Goal: Transaction & Acquisition: Purchase product/service

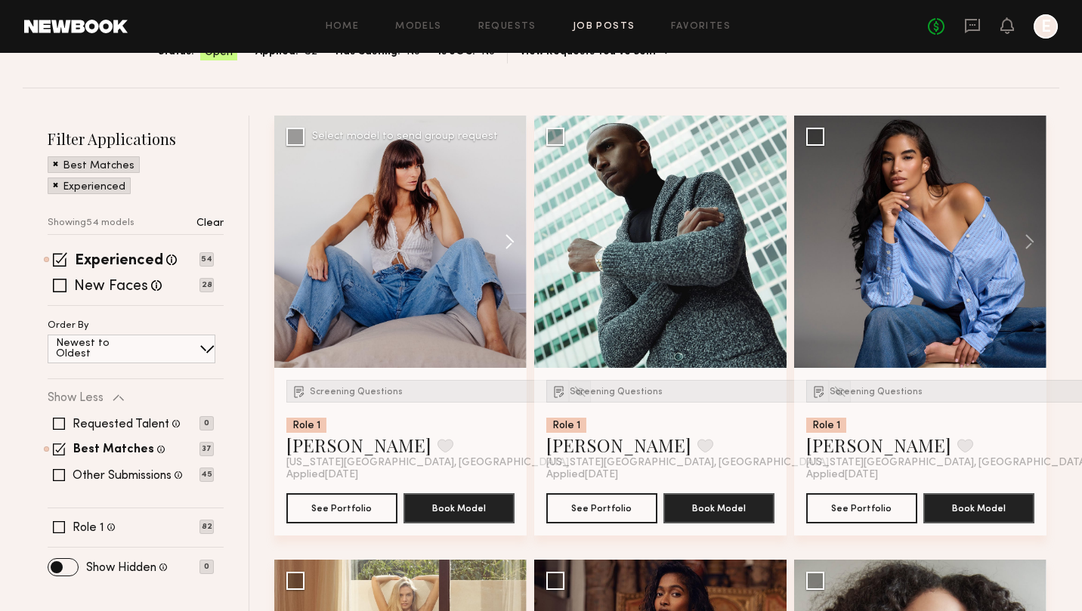
scroll to position [195, 0]
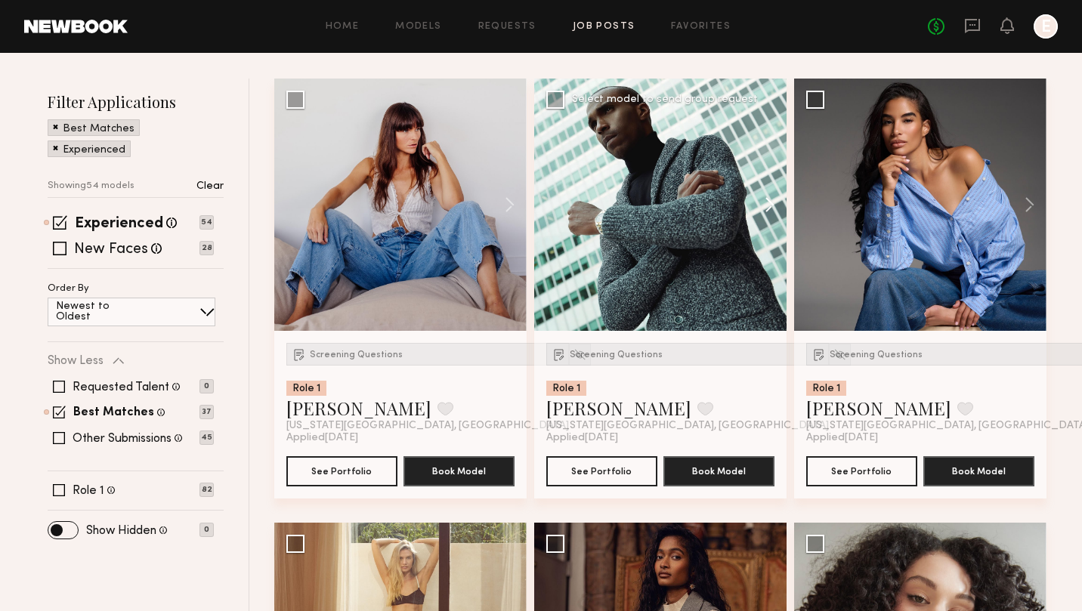
click at [767, 207] on button at bounding box center [762, 205] width 48 height 252
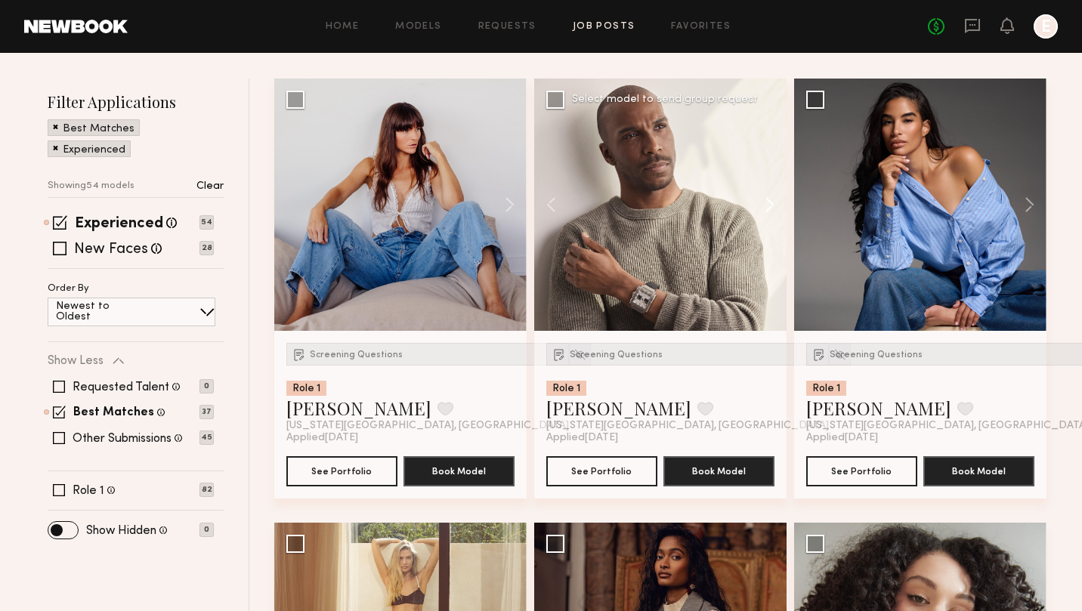
click at [767, 207] on button at bounding box center [762, 205] width 48 height 252
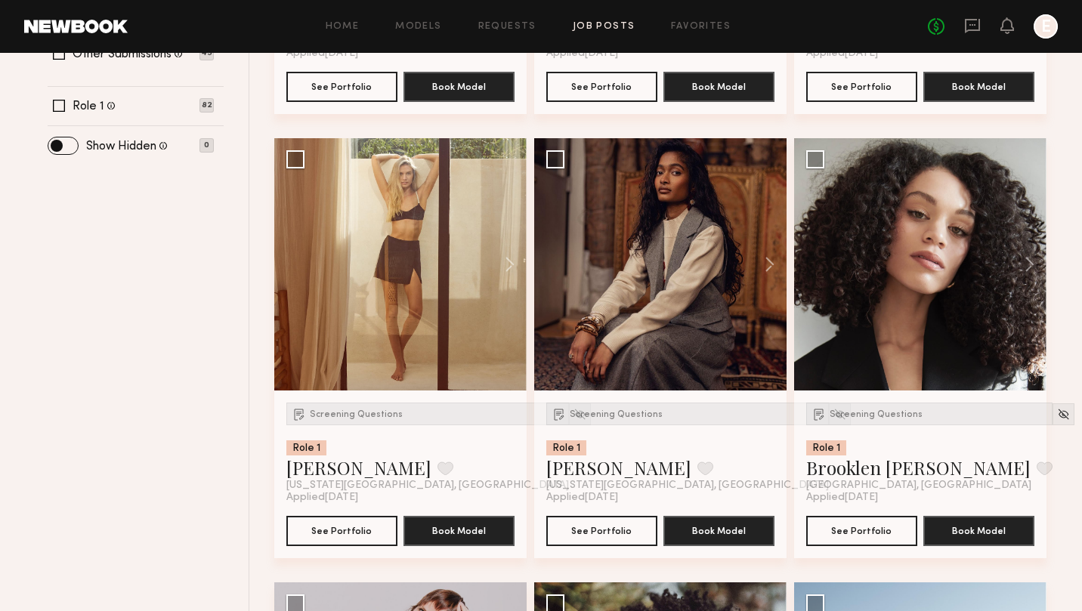
scroll to position [593, 0]
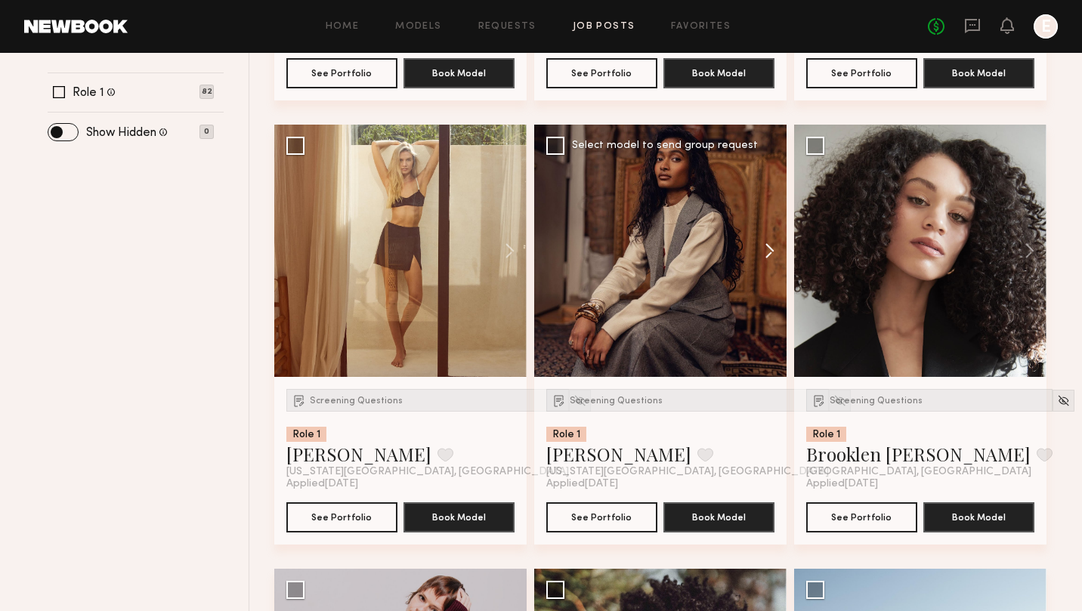
click at [769, 247] on button at bounding box center [762, 251] width 48 height 252
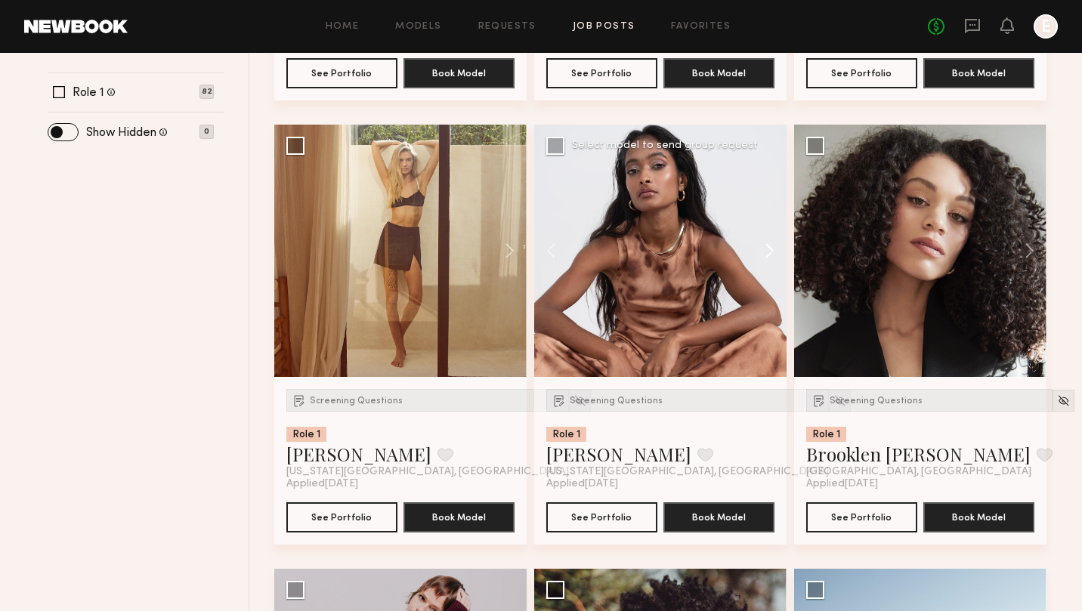
click at [769, 247] on button at bounding box center [762, 251] width 48 height 252
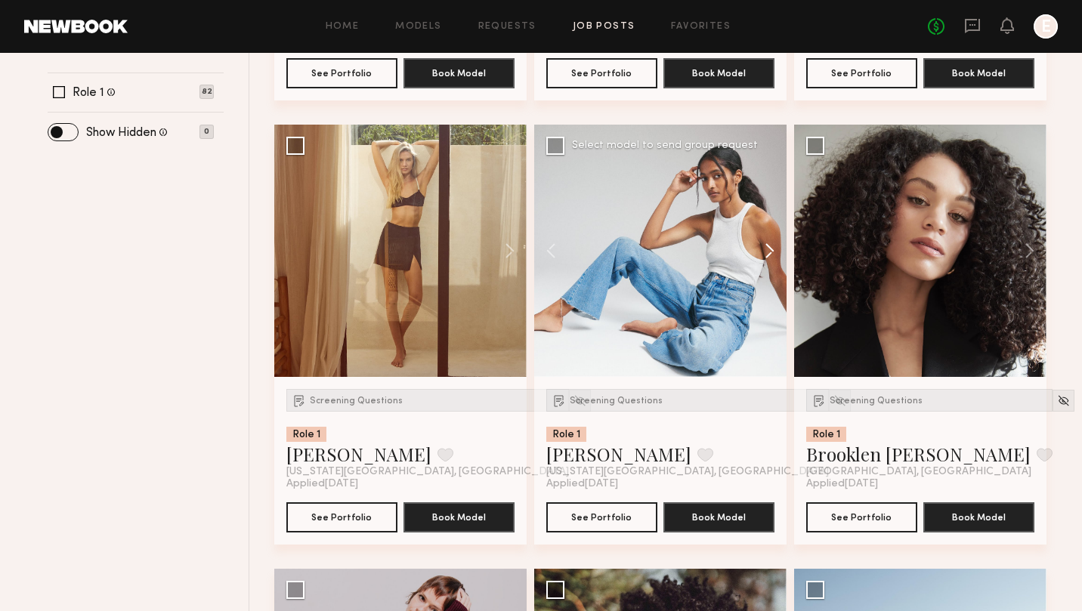
click at [769, 247] on button at bounding box center [762, 251] width 48 height 252
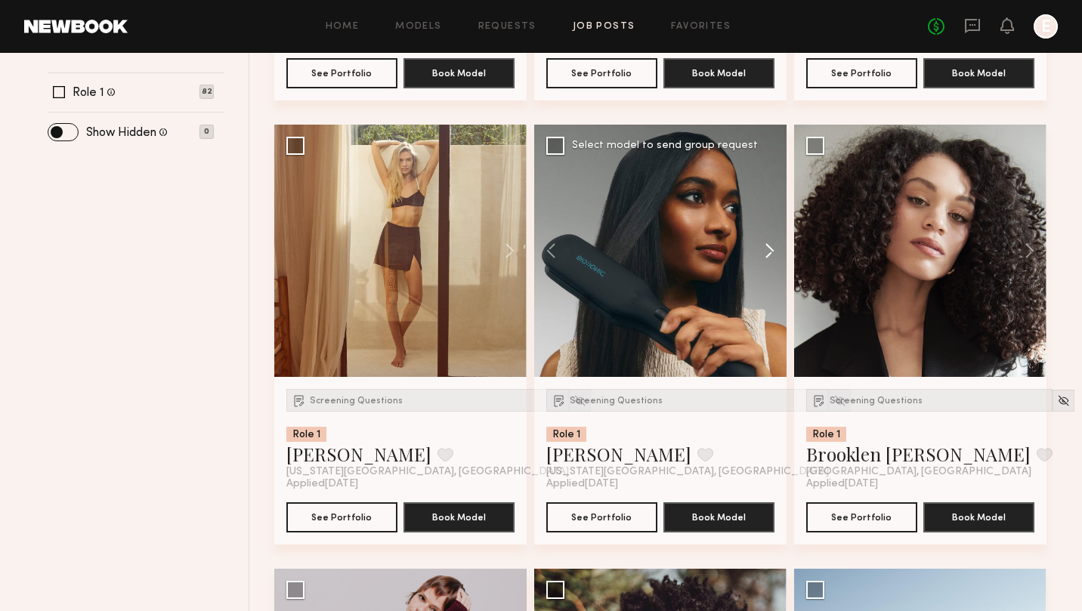
click at [769, 247] on button at bounding box center [762, 251] width 48 height 252
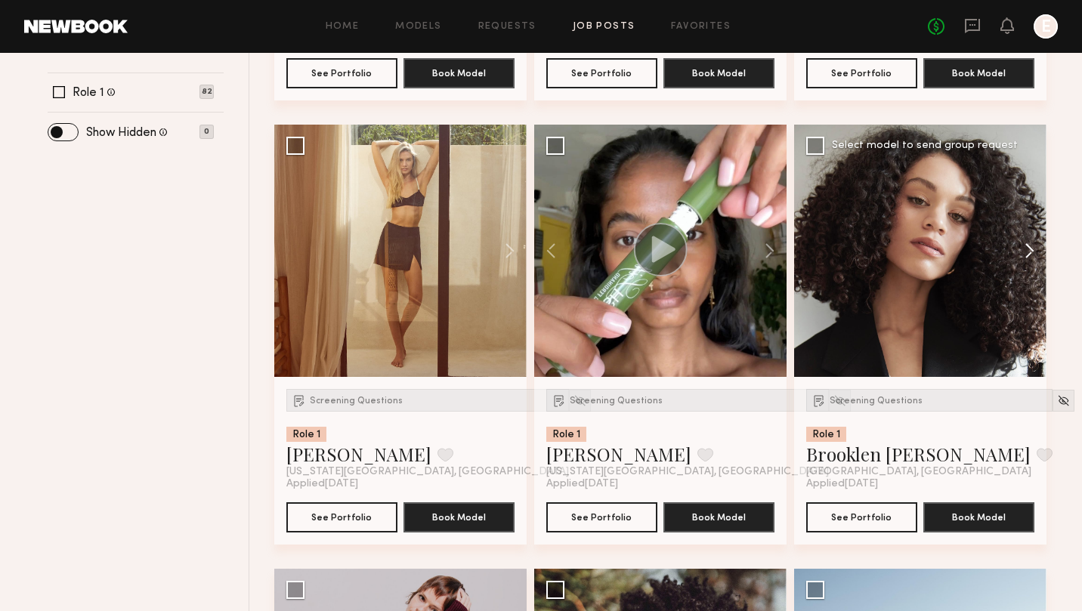
click at [1029, 244] on button at bounding box center [1022, 251] width 48 height 252
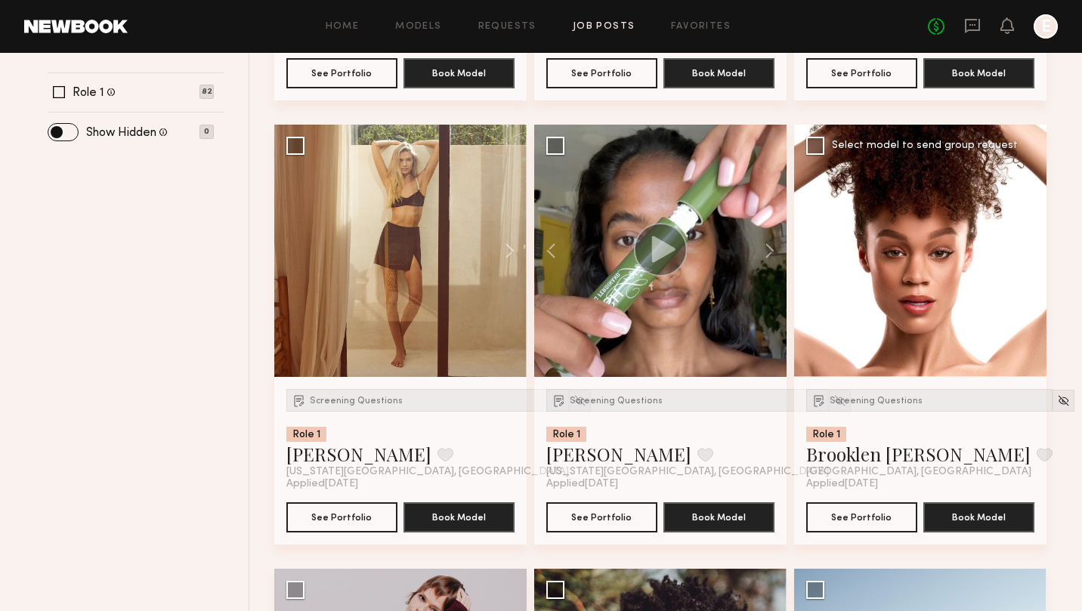
click at [1029, 244] on button at bounding box center [1022, 251] width 48 height 252
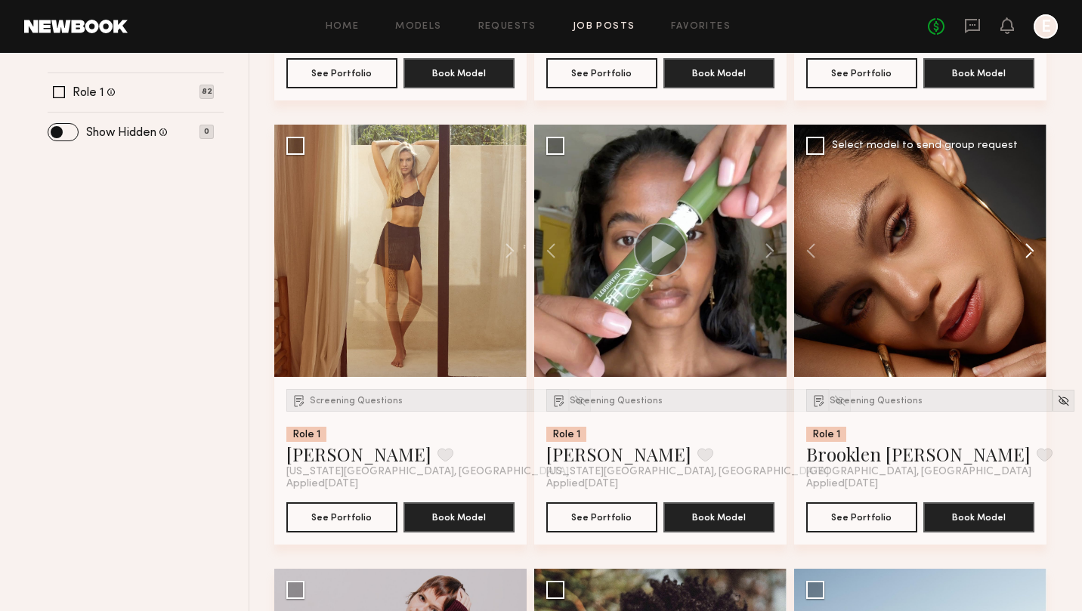
click at [1029, 244] on button at bounding box center [1022, 251] width 48 height 252
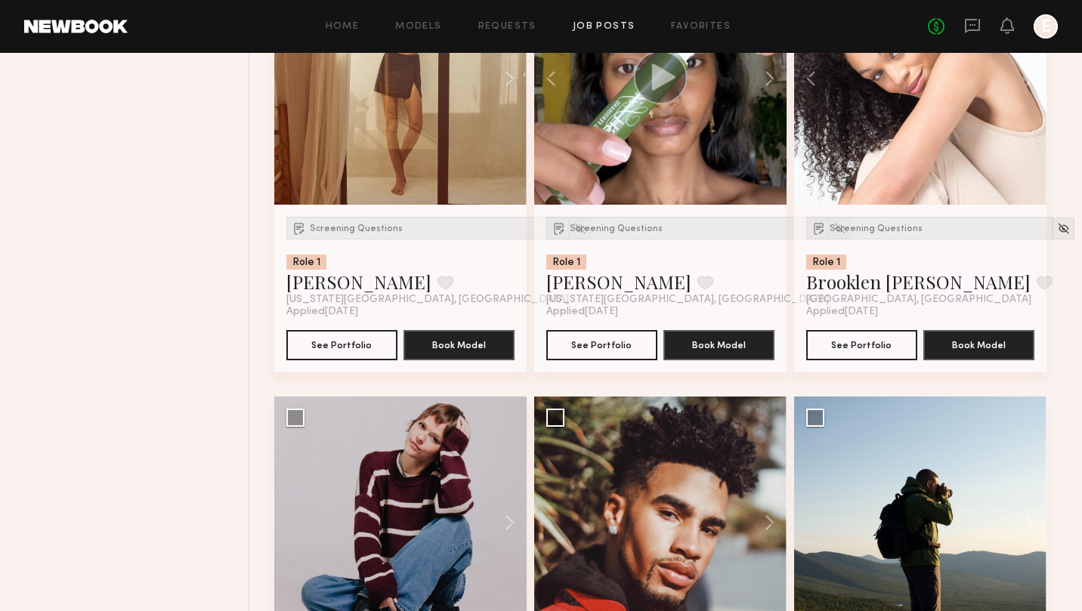
scroll to position [999, 0]
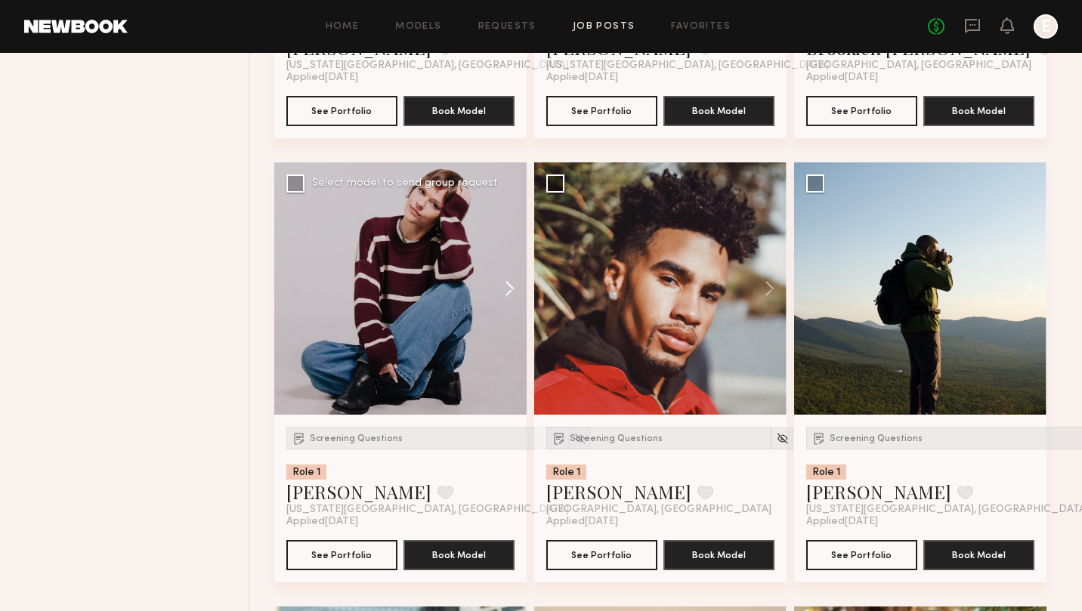
click at [507, 290] on button at bounding box center [502, 288] width 48 height 252
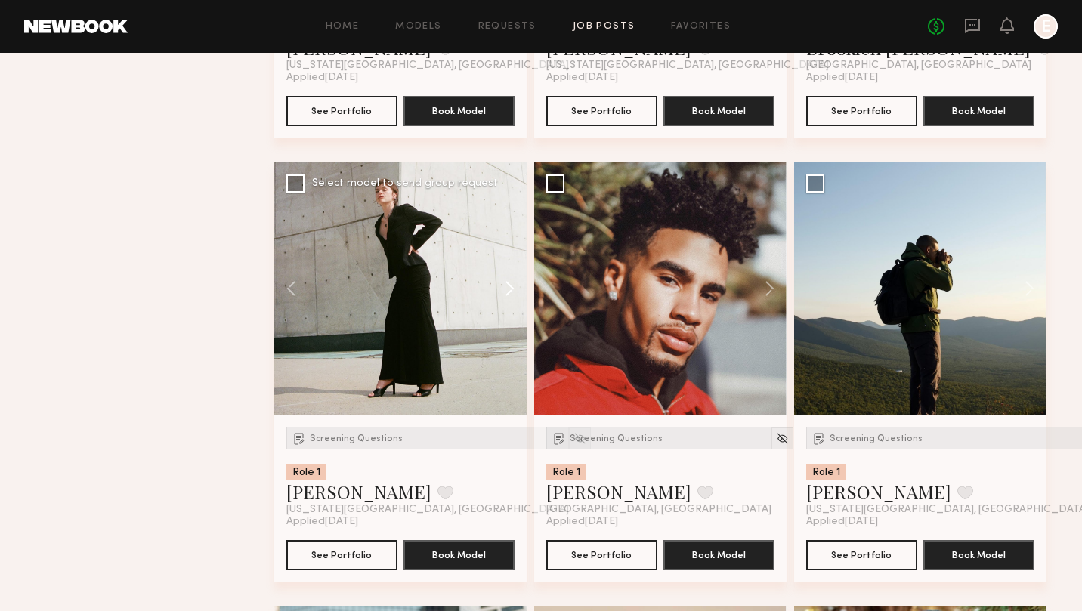
click at [507, 290] on button at bounding box center [502, 288] width 48 height 252
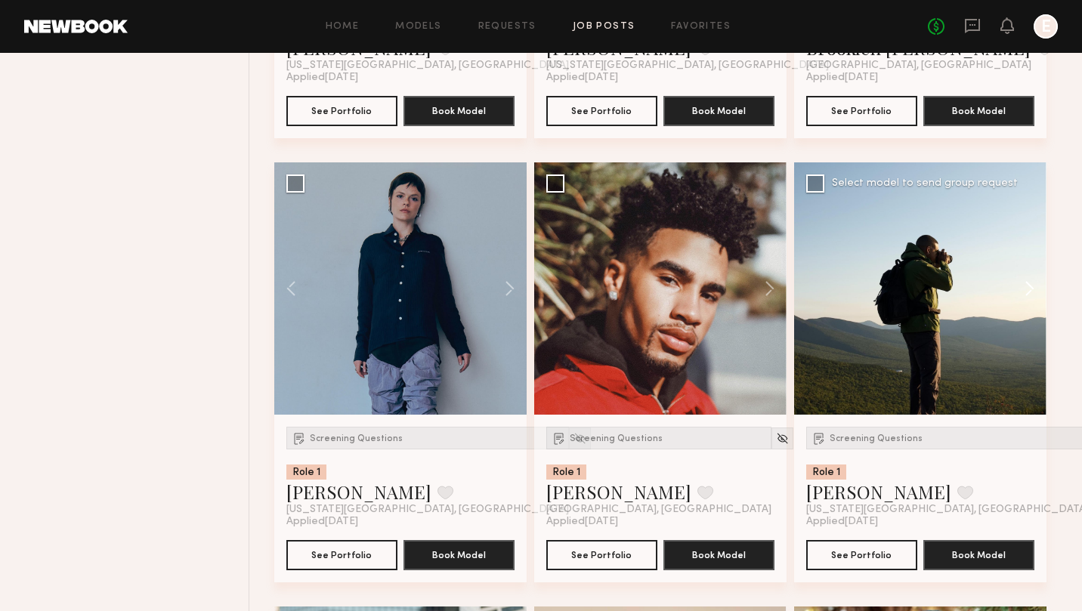
click at [1035, 288] on button at bounding box center [1022, 288] width 48 height 252
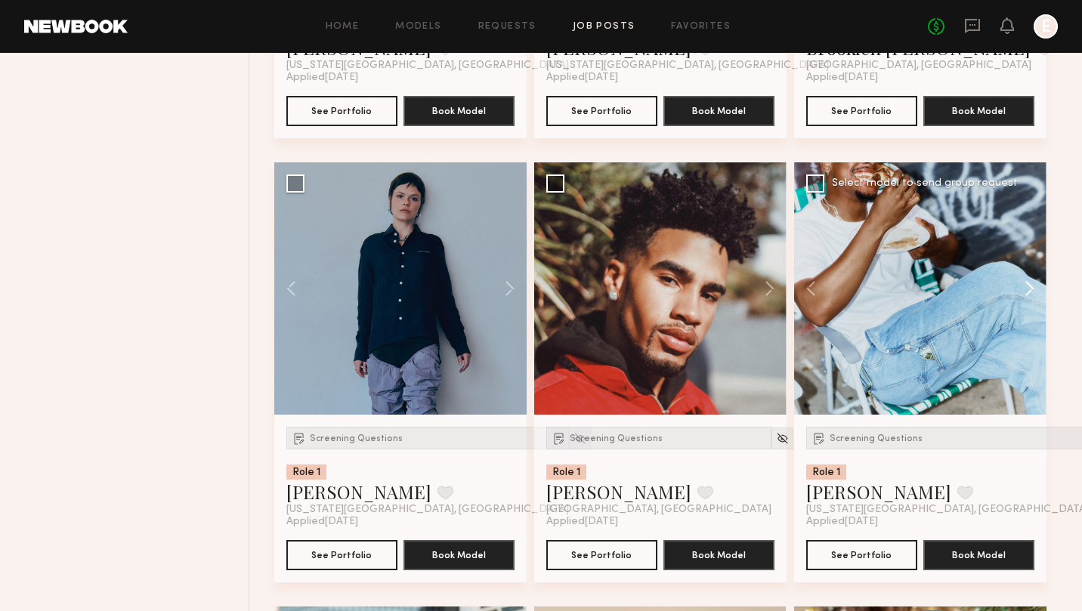
click at [1035, 288] on button at bounding box center [1022, 288] width 48 height 252
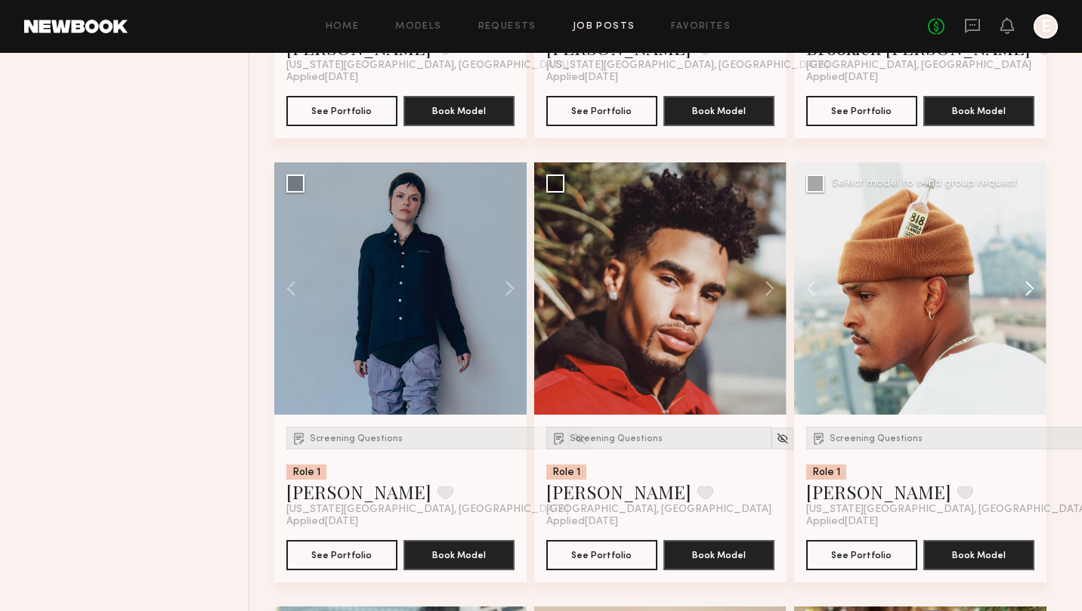
click at [1035, 288] on button at bounding box center [1022, 288] width 48 height 252
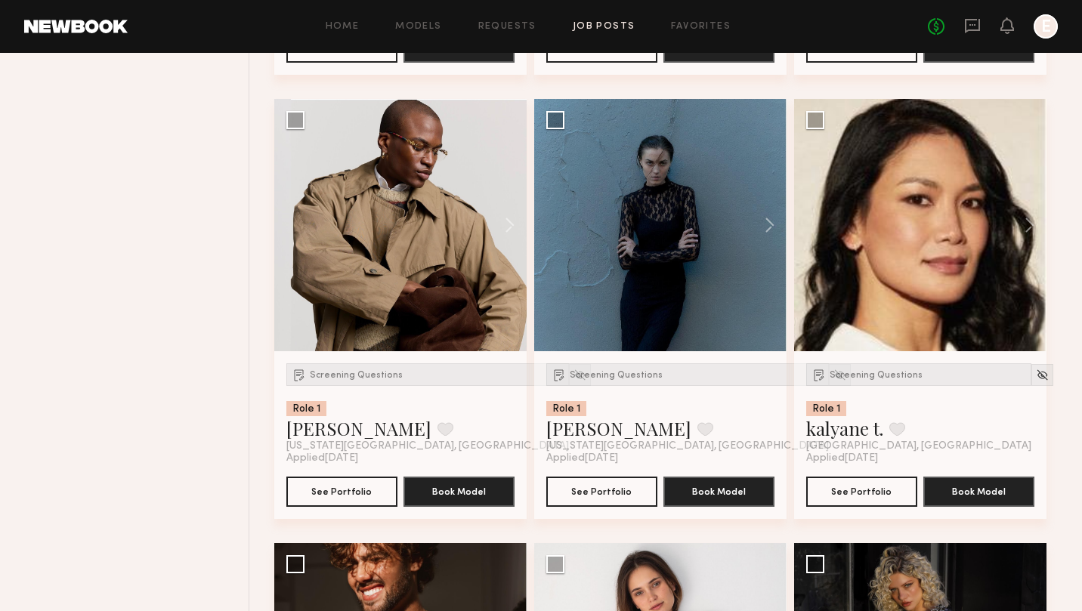
scroll to position [1947, 0]
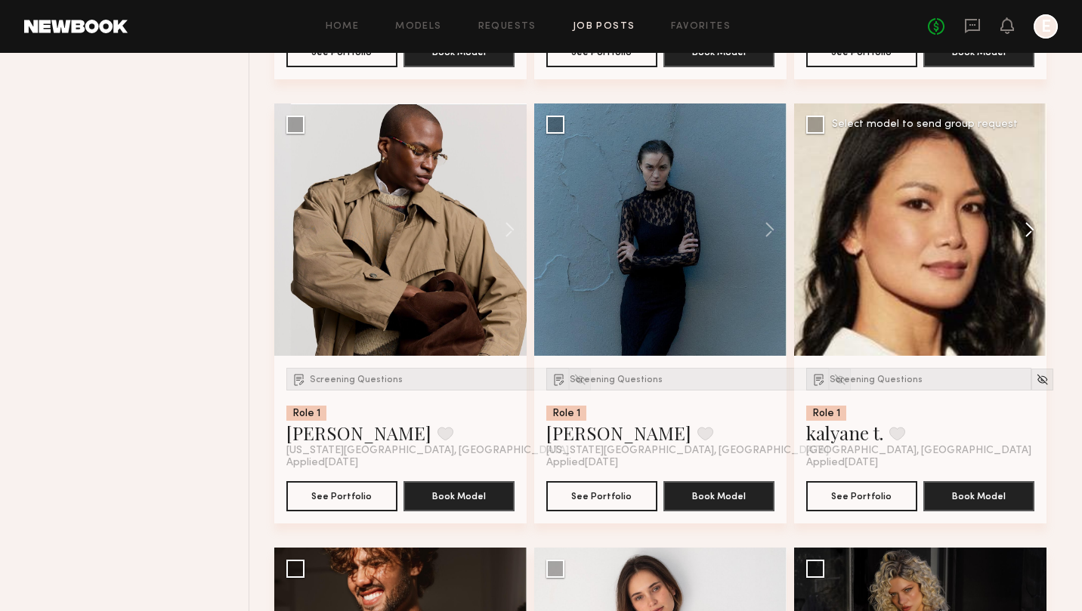
click at [1030, 237] on button at bounding box center [1022, 229] width 48 height 252
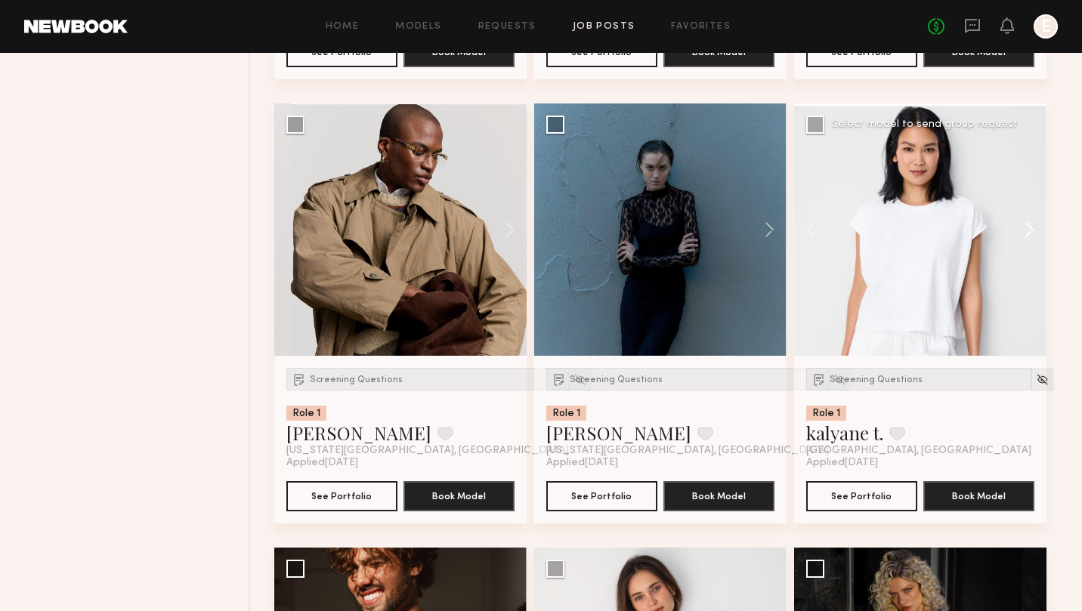
click at [1030, 237] on button at bounding box center [1022, 229] width 48 height 252
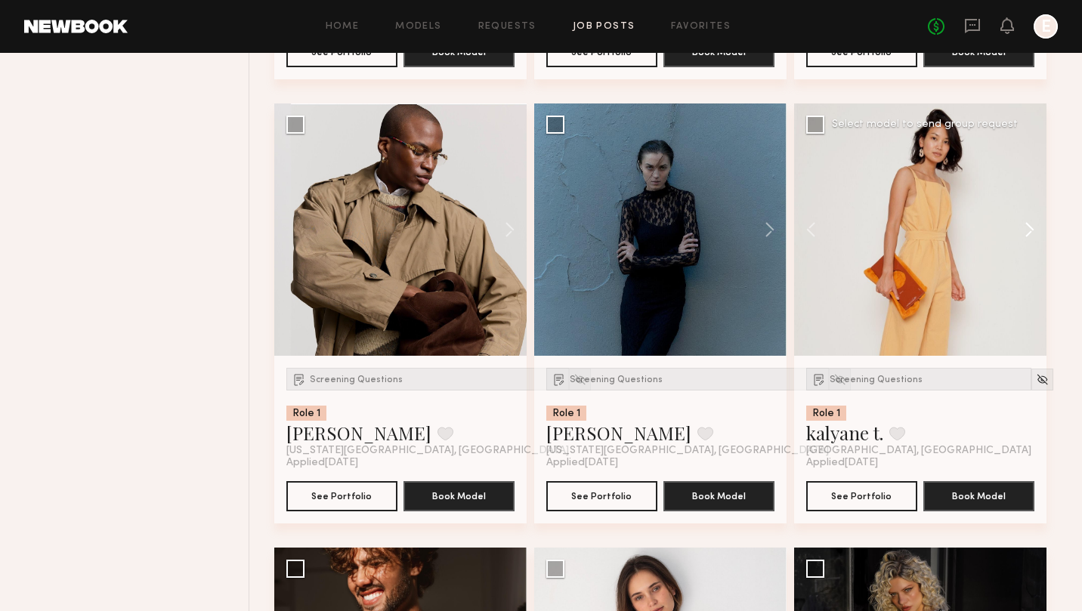
click at [1030, 237] on button at bounding box center [1022, 229] width 48 height 252
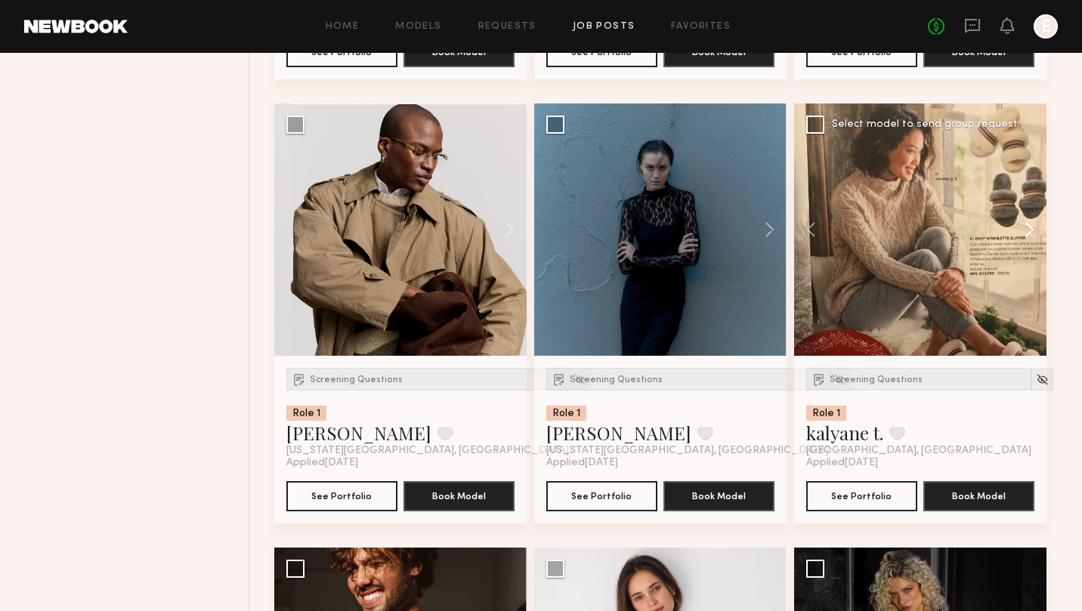
click at [1030, 237] on button at bounding box center [1022, 229] width 48 height 252
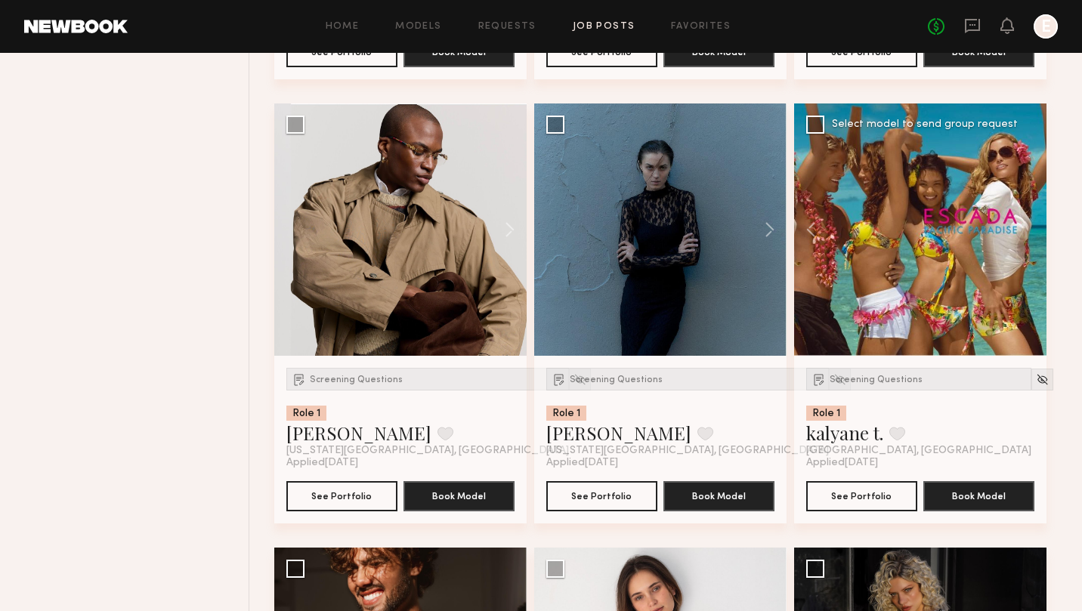
click at [1030, 237] on div at bounding box center [920, 229] width 252 height 252
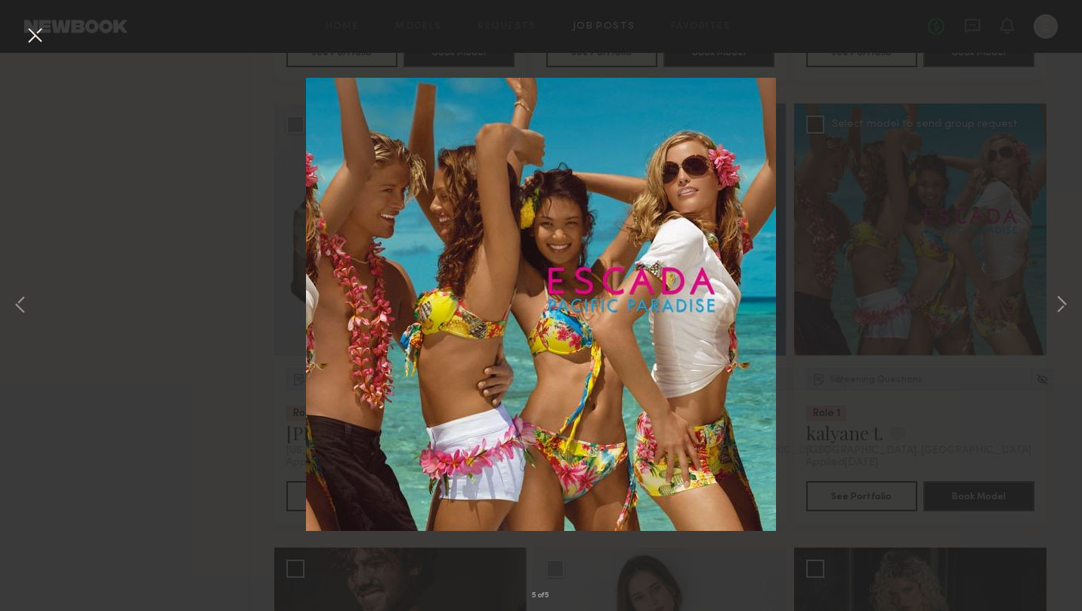
click at [31, 40] on button at bounding box center [35, 36] width 24 height 27
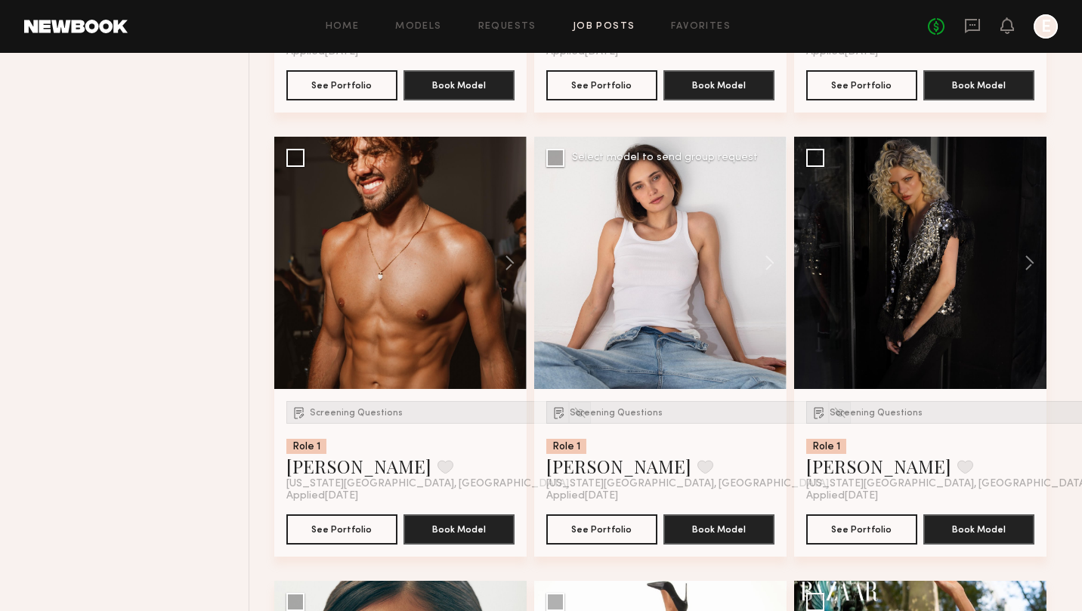
scroll to position [2311, 0]
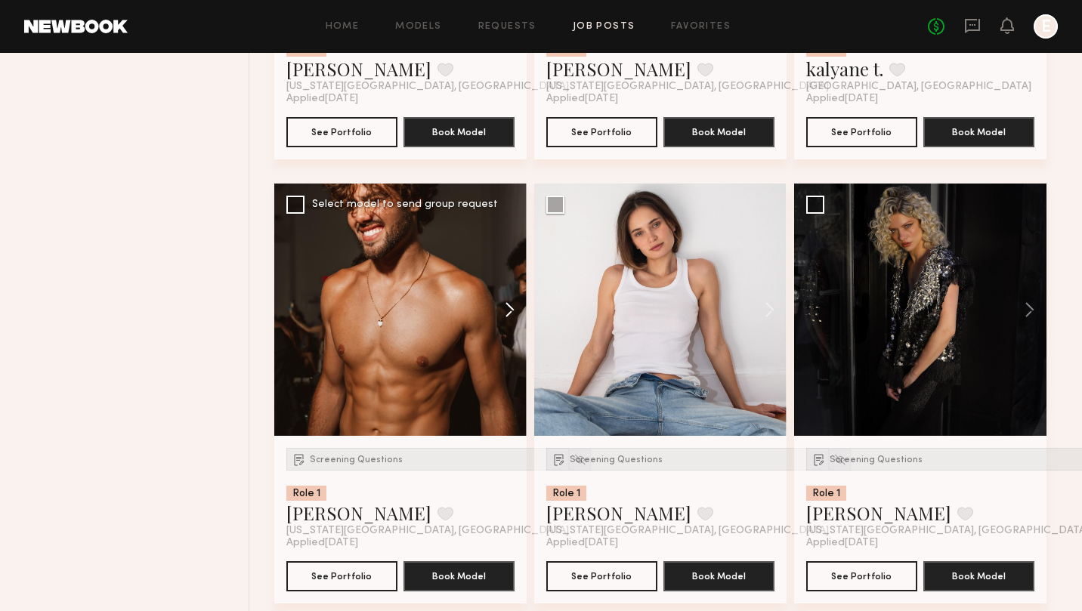
click at [501, 311] on button at bounding box center [502, 310] width 48 height 252
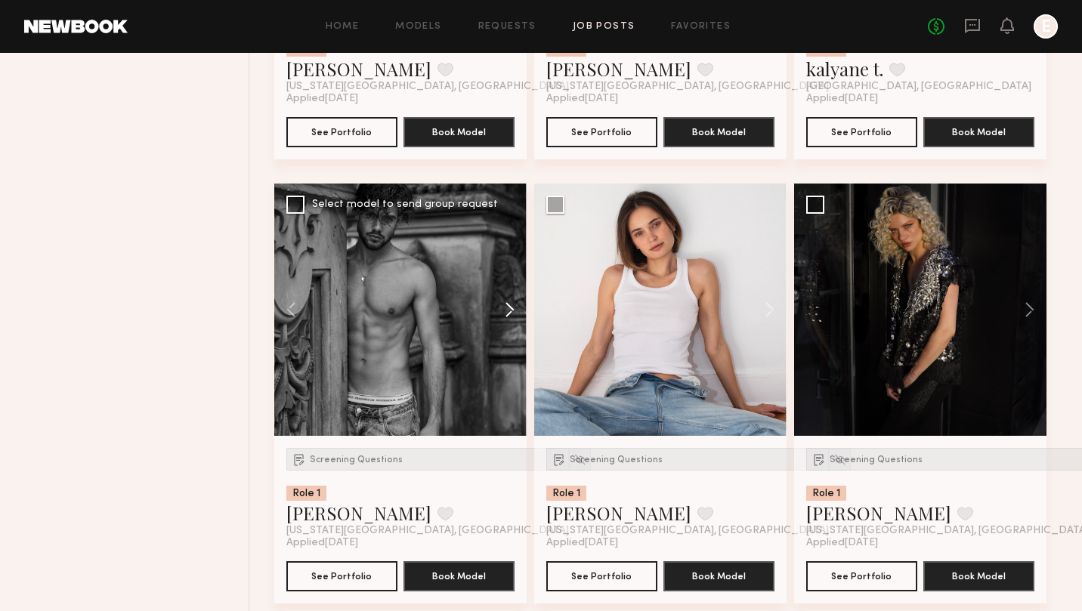
click at [501, 311] on button at bounding box center [502, 310] width 48 height 252
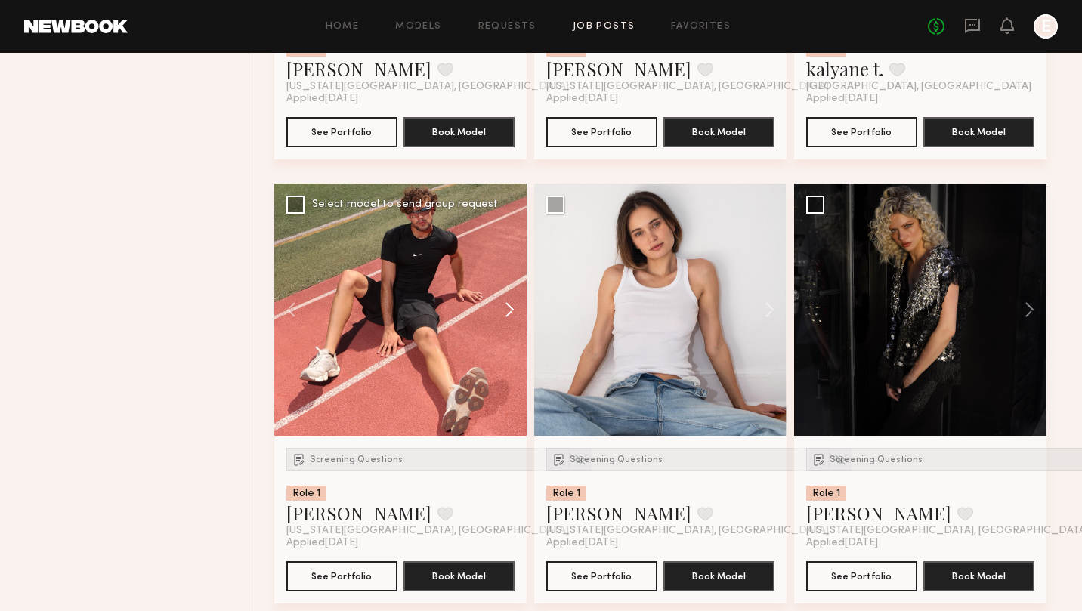
click at [501, 311] on button at bounding box center [502, 310] width 48 height 252
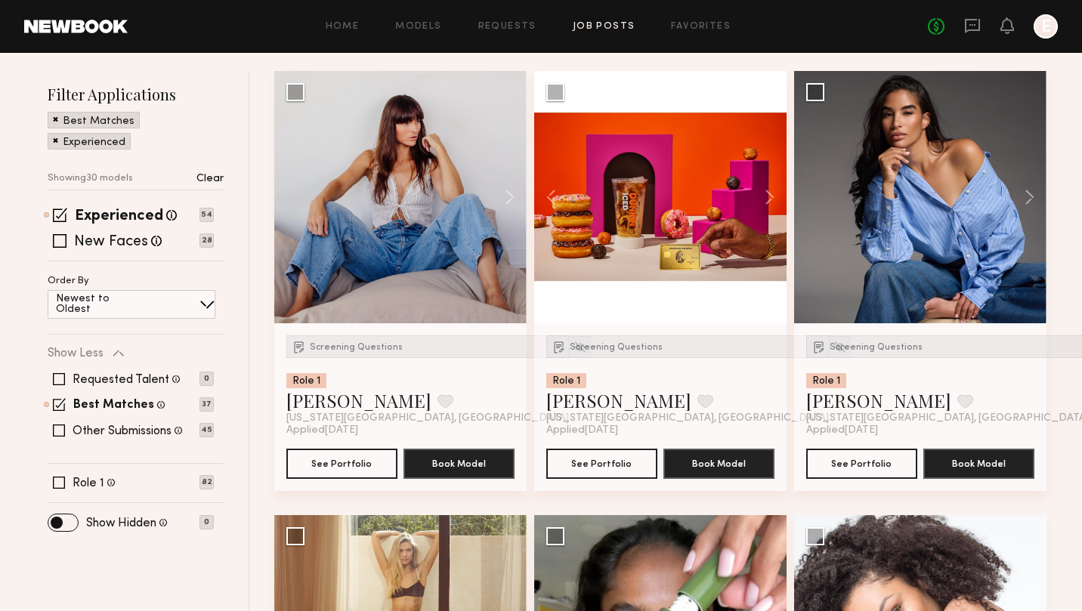
scroll to position [206, 0]
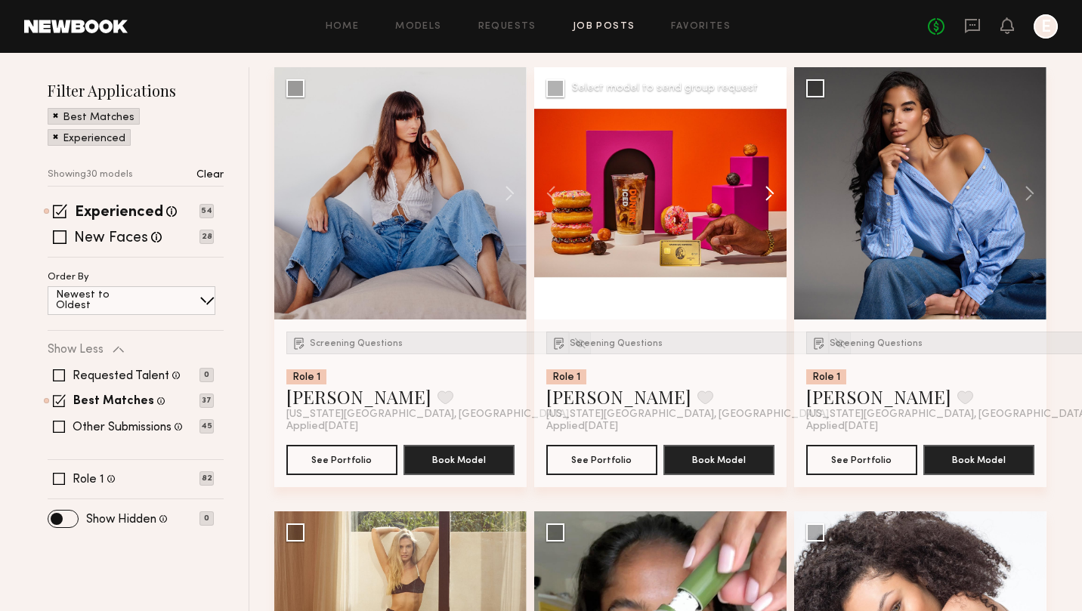
click at [767, 189] on button at bounding box center [762, 193] width 48 height 252
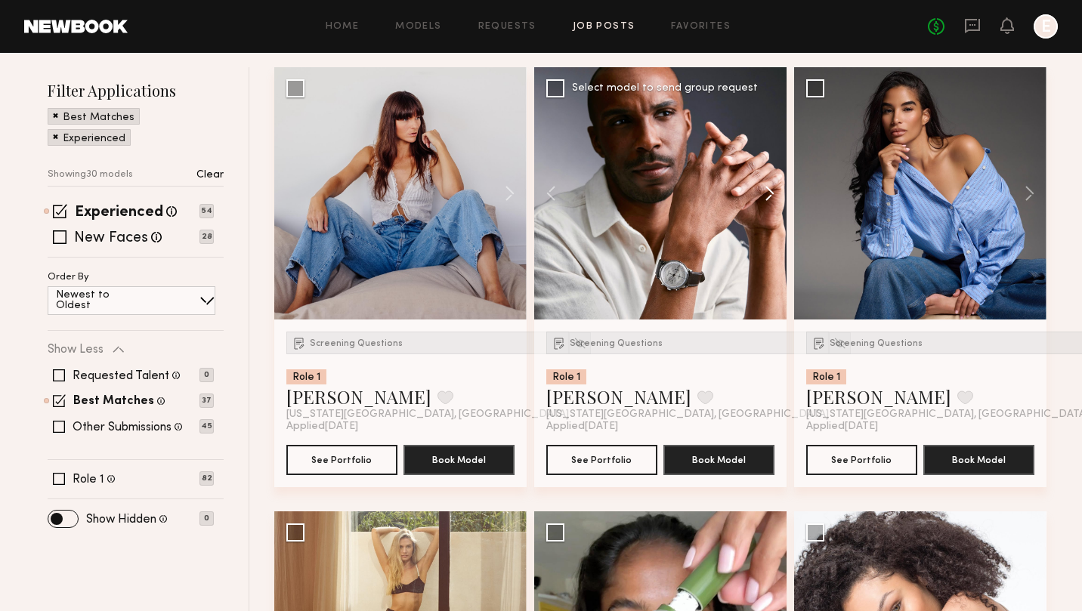
click at [767, 189] on button at bounding box center [762, 193] width 48 height 252
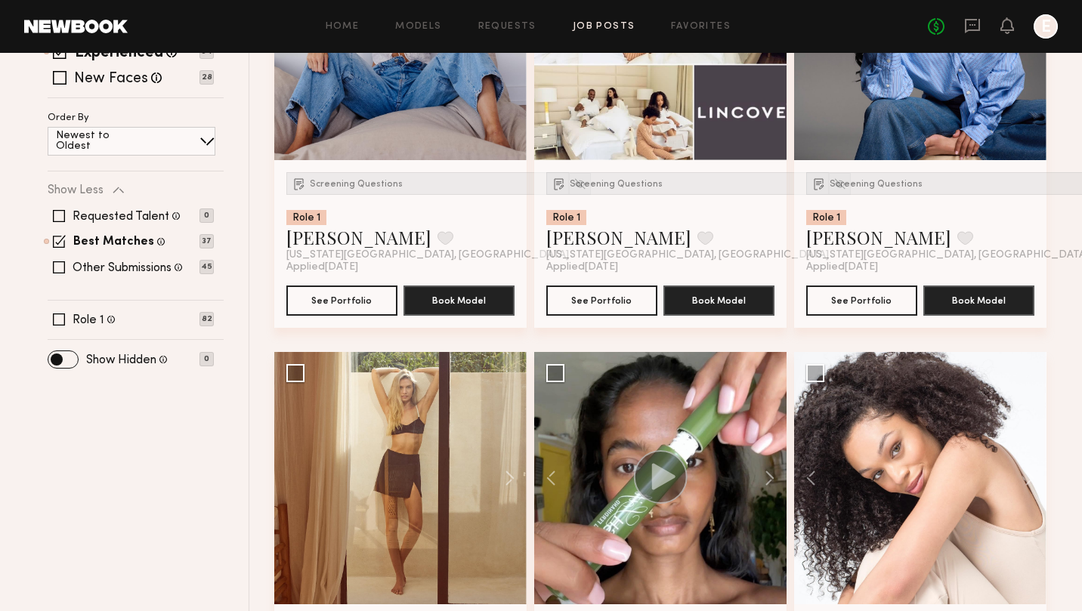
scroll to position [578, 0]
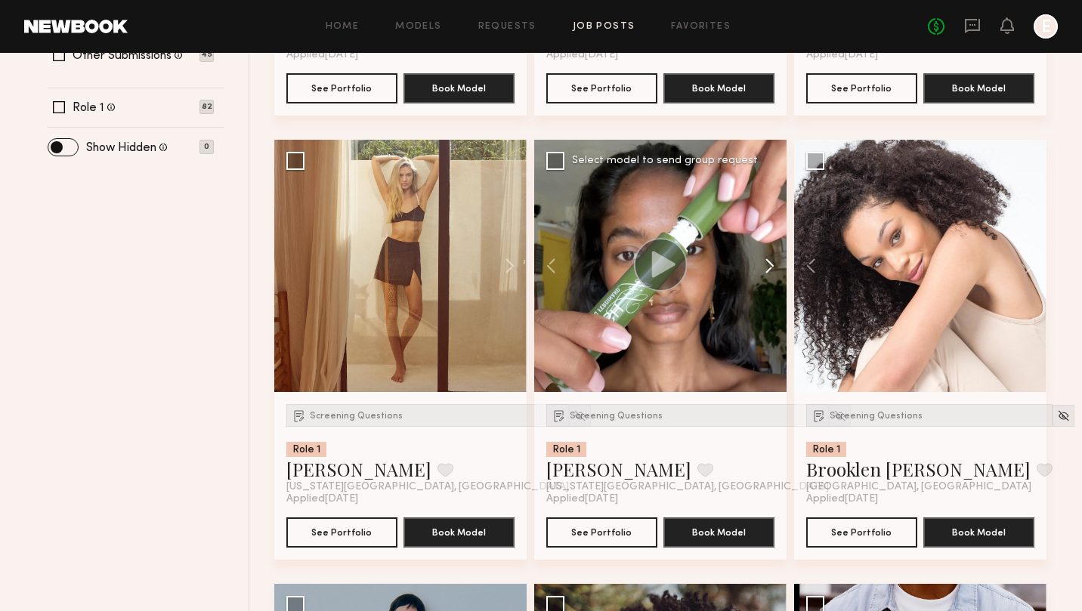
click at [765, 267] on button at bounding box center [762, 266] width 48 height 252
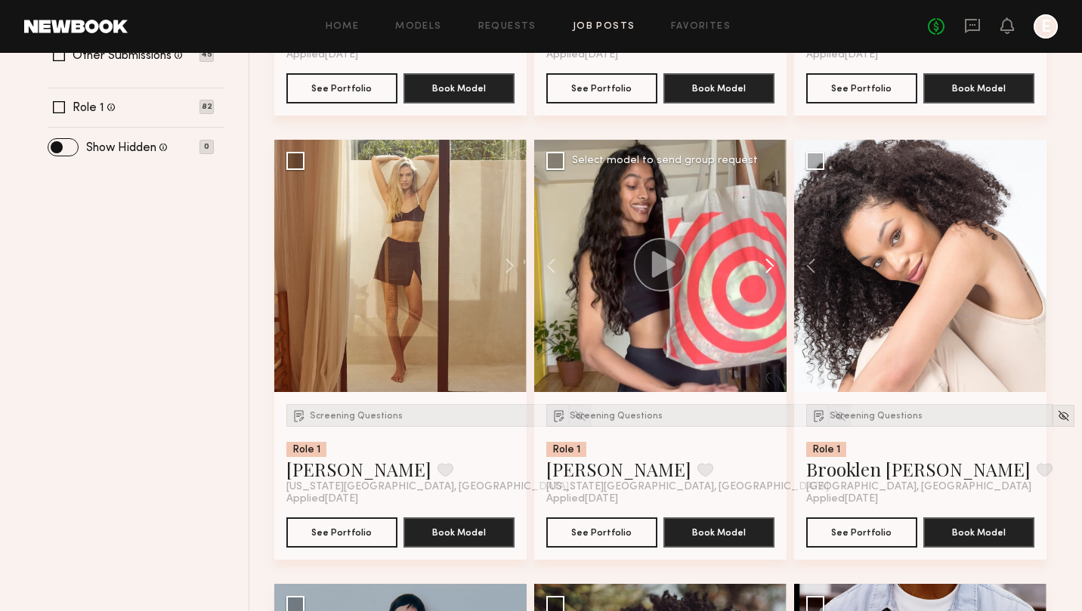
click at [765, 267] on button at bounding box center [762, 266] width 48 height 252
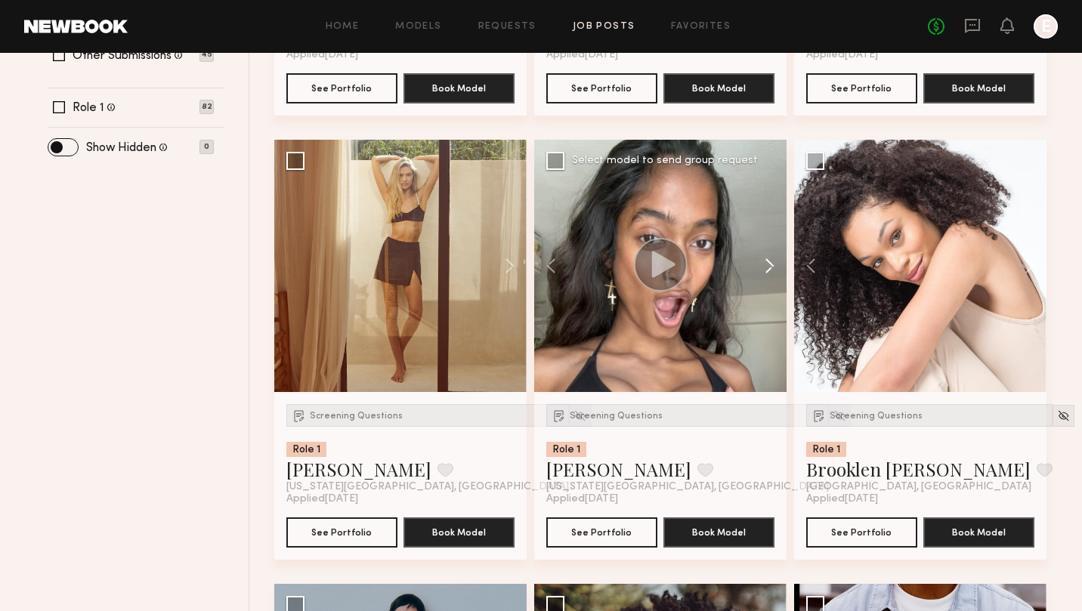
click at [765, 267] on button at bounding box center [762, 266] width 48 height 252
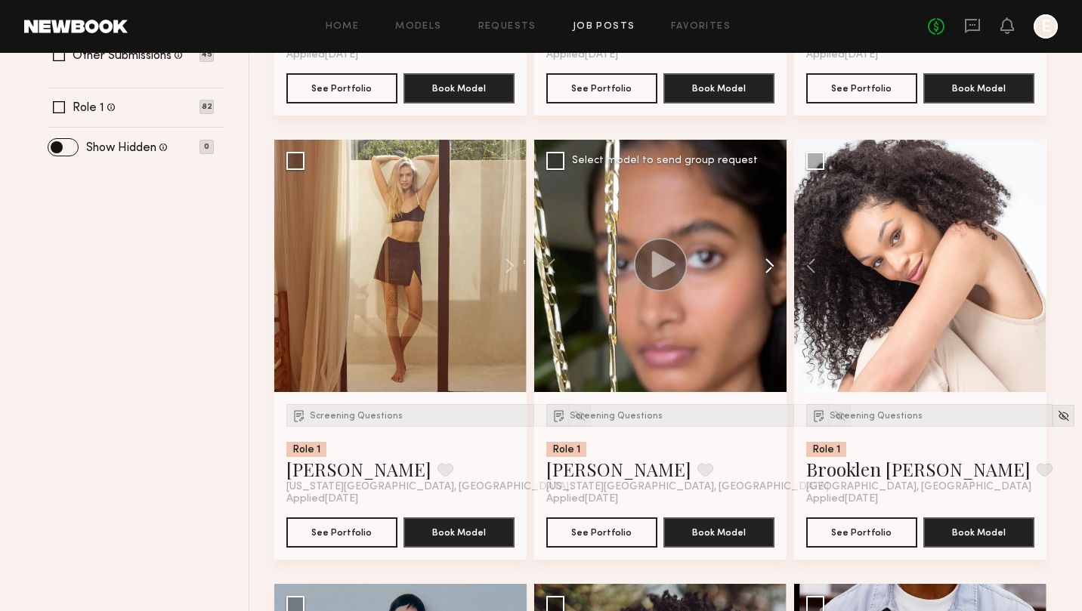
click at [765, 267] on button at bounding box center [762, 266] width 48 height 252
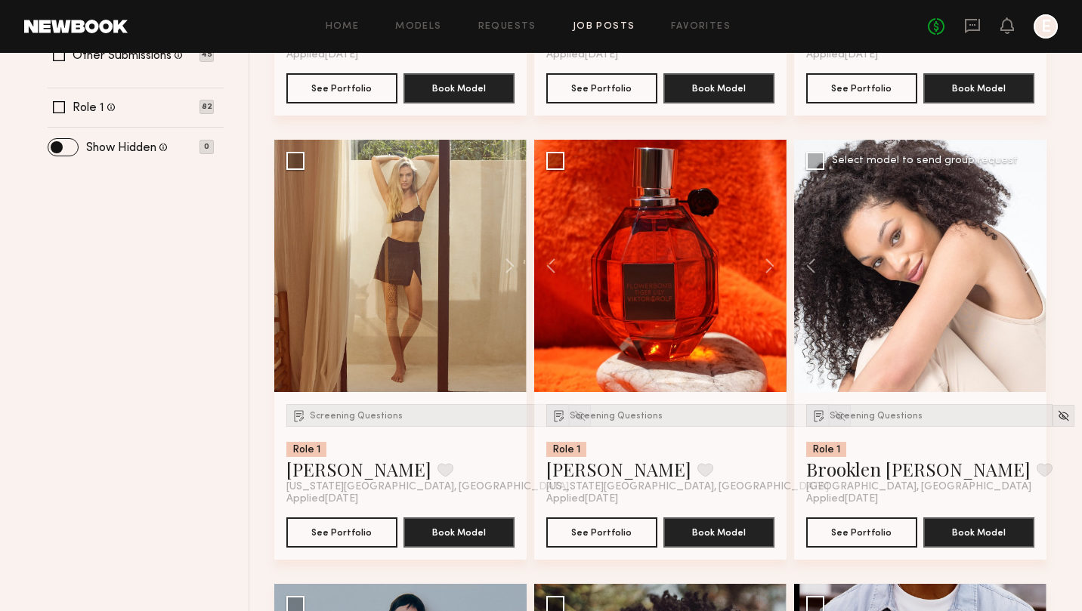
click at [1030, 275] on button at bounding box center [1022, 266] width 48 height 252
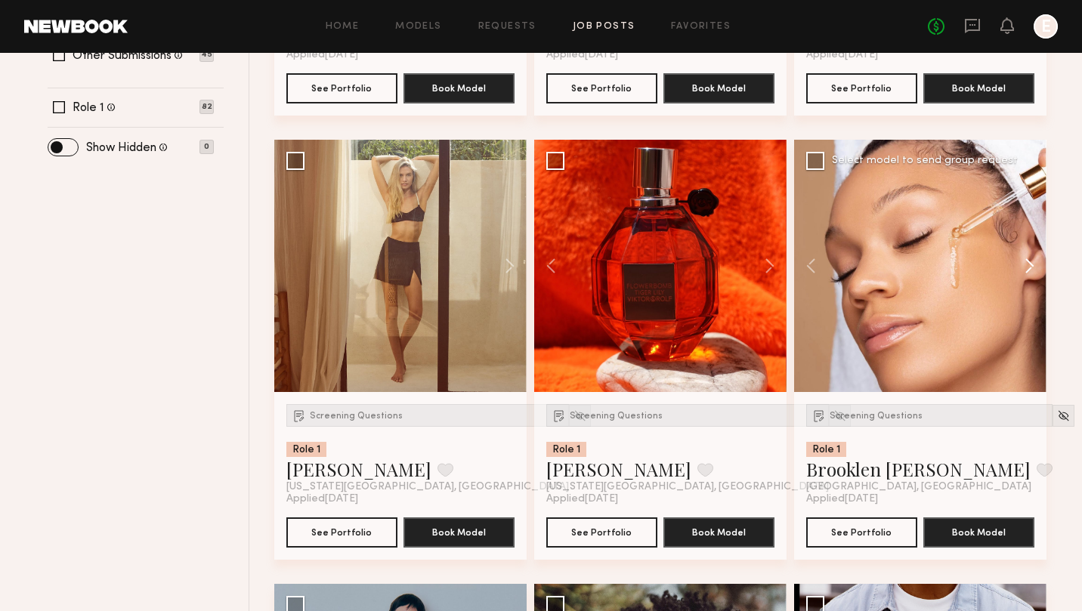
click at [1030, 275] on button at bounding box center [1022, 266] width 48 height 252
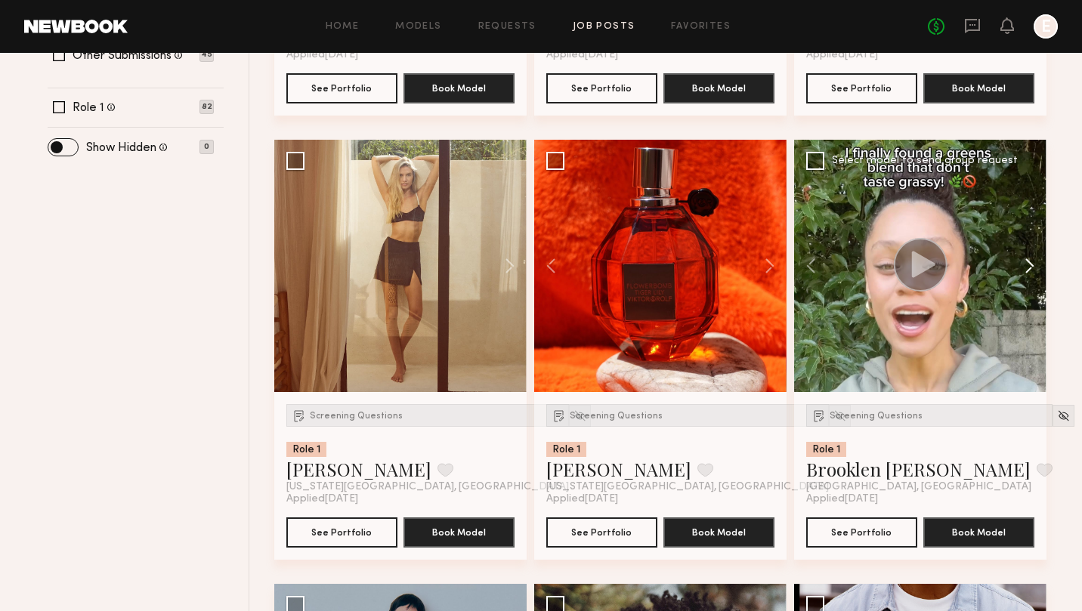
click at [1030, 275] on button at bounding box center [1022, 266] width 48 height 252
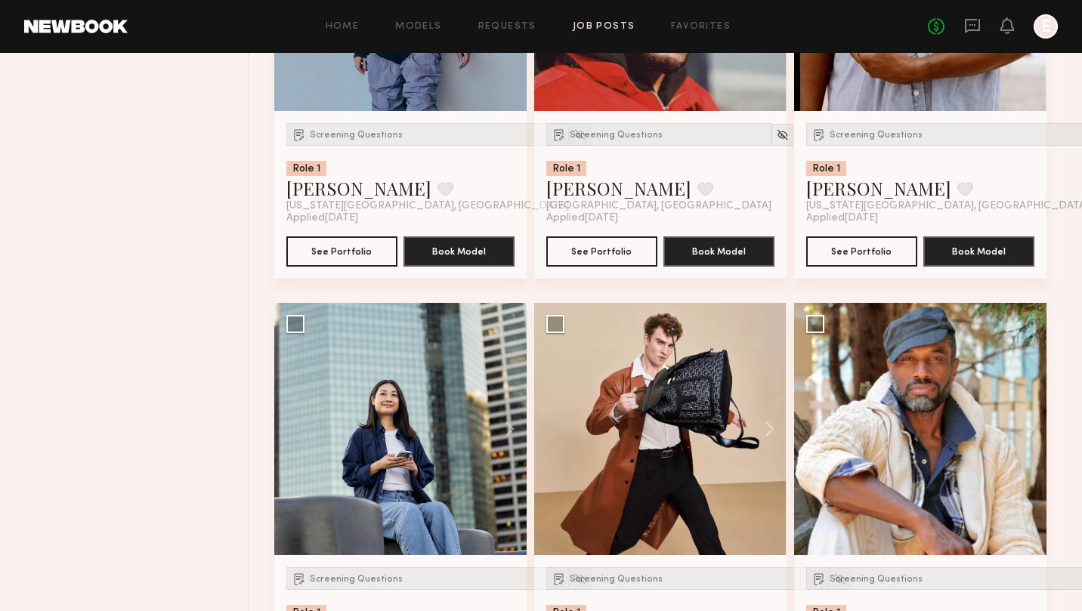
scroll to position [1389, 0]
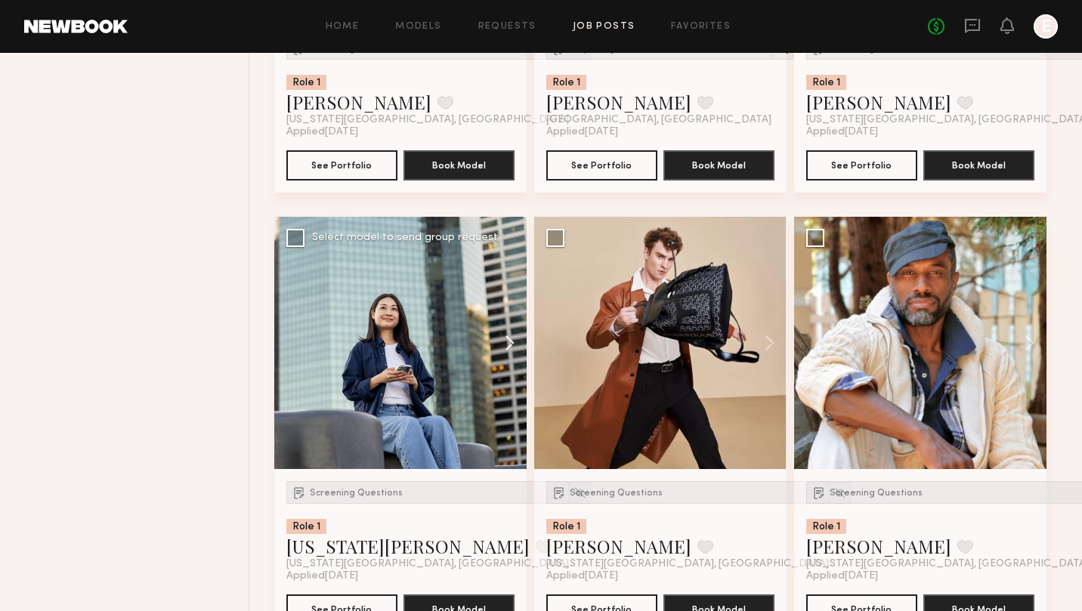
click at [507, 347] on button at bounding box center [502, 343] width 48 height 252
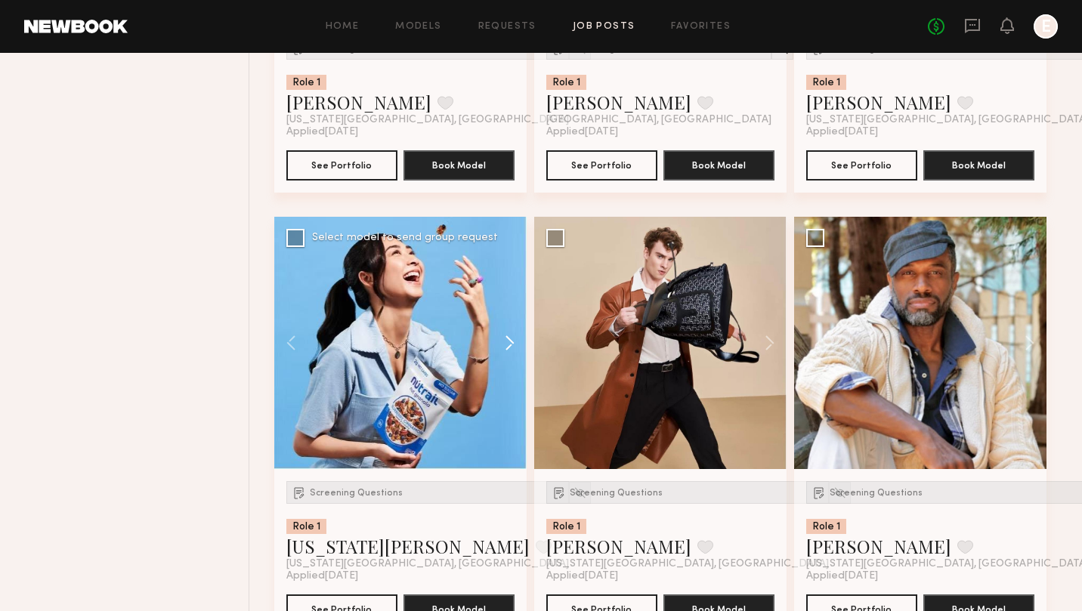
click at [507, 347] on button at bounding box center [502, 343] width 48 height 252
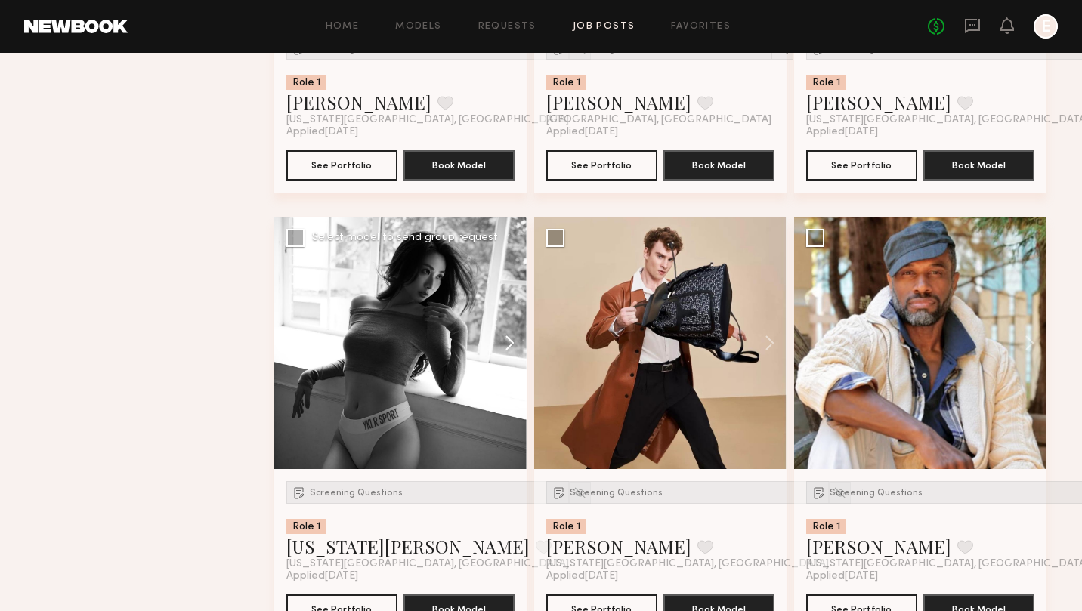
click at [507, 347] on button at bounding box center [502, 343] width 48 height 252
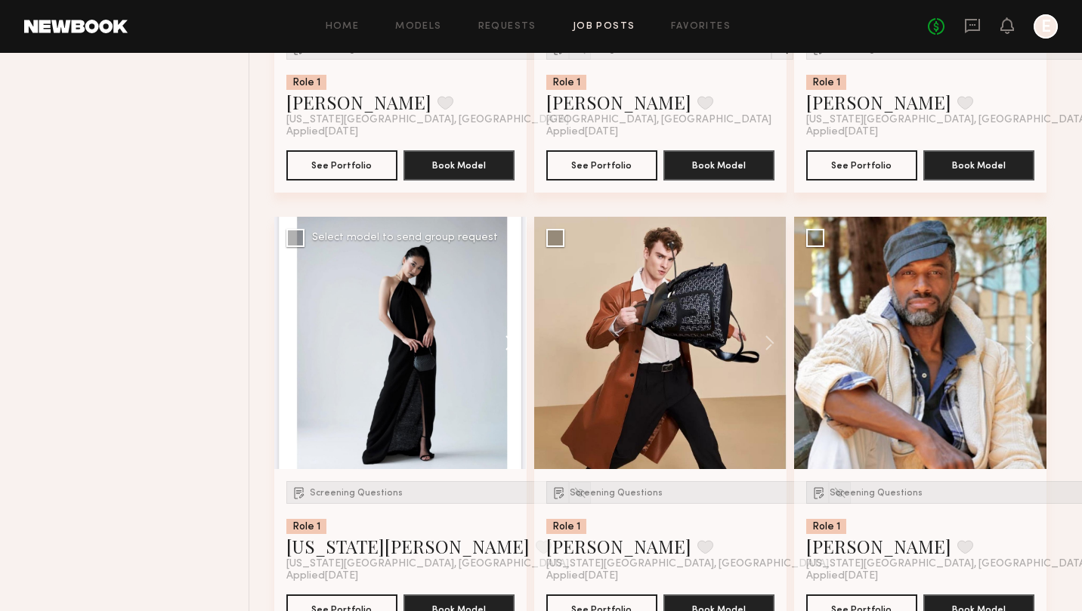
click at [507, 347] on button at bounding box center [502, 343] width 48 height 252
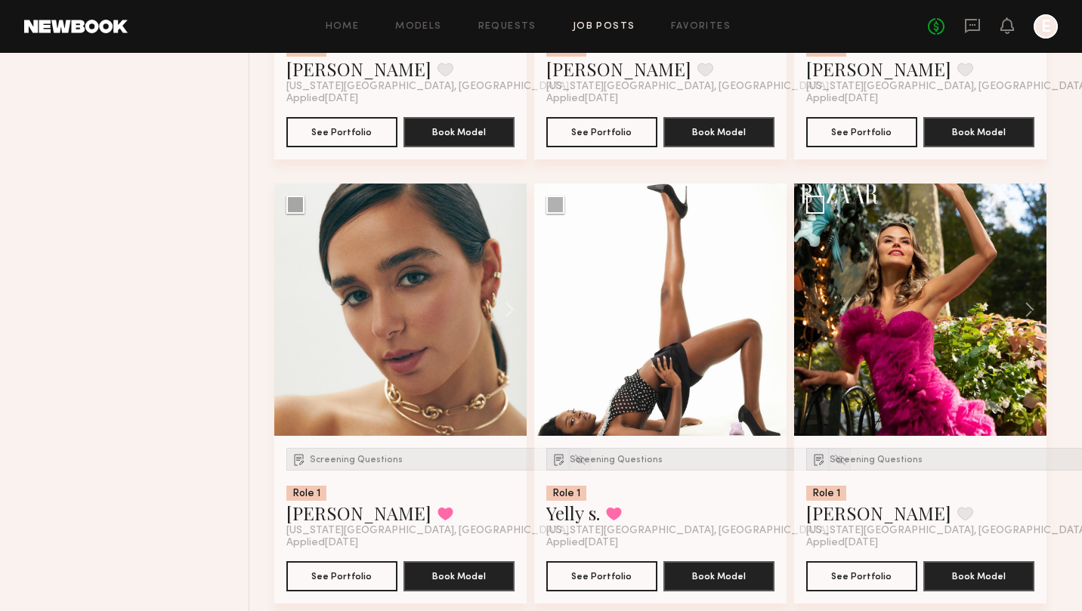
scroll to position [2741, 0]
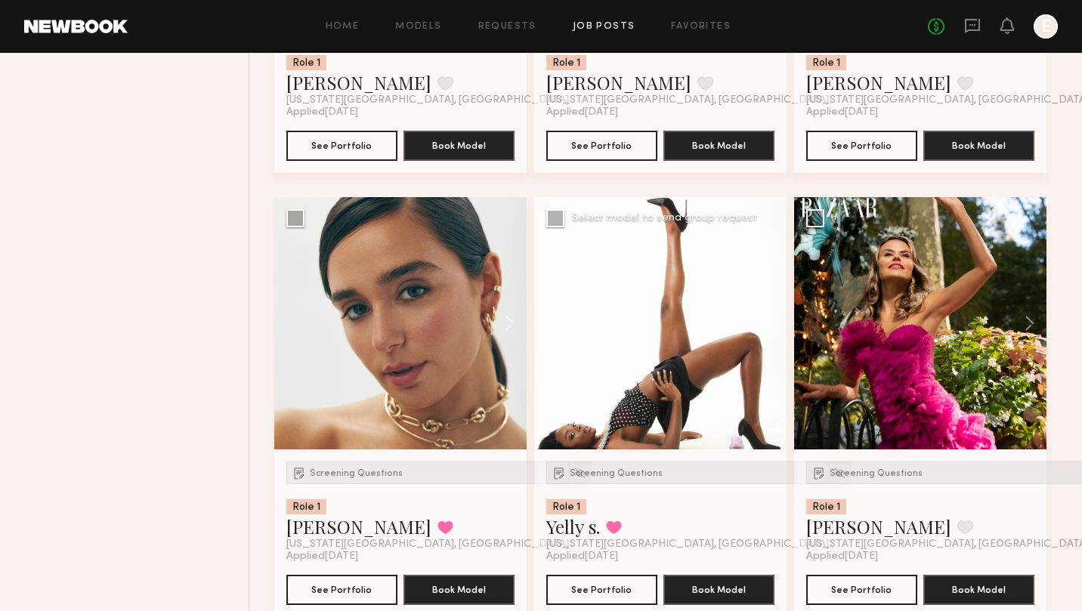
click at [773, 320] on button at bounding box center [762, 323] width 48 height 252
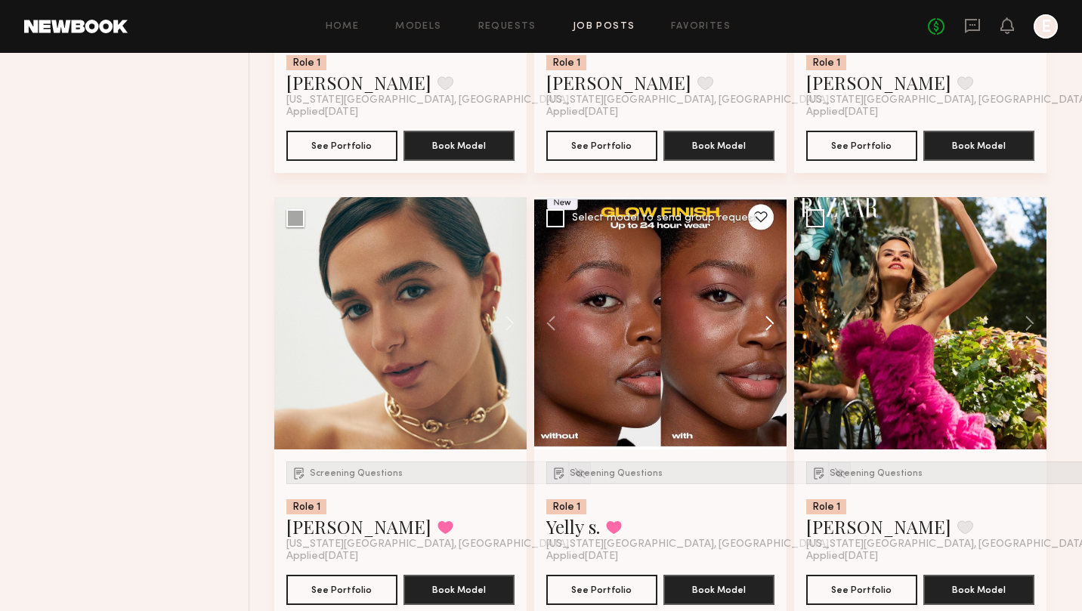
click at [773, 320] on button at bounding box center [762, 323] width 48 height 252
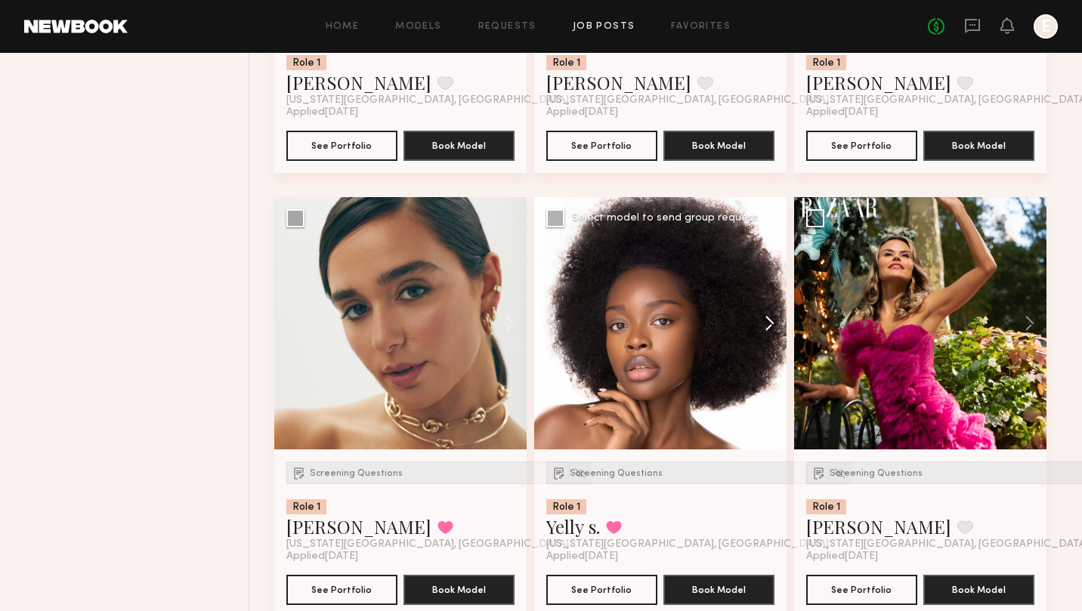
click at [773, 320] on button at bounding box center [762, 323] width 48 height 252
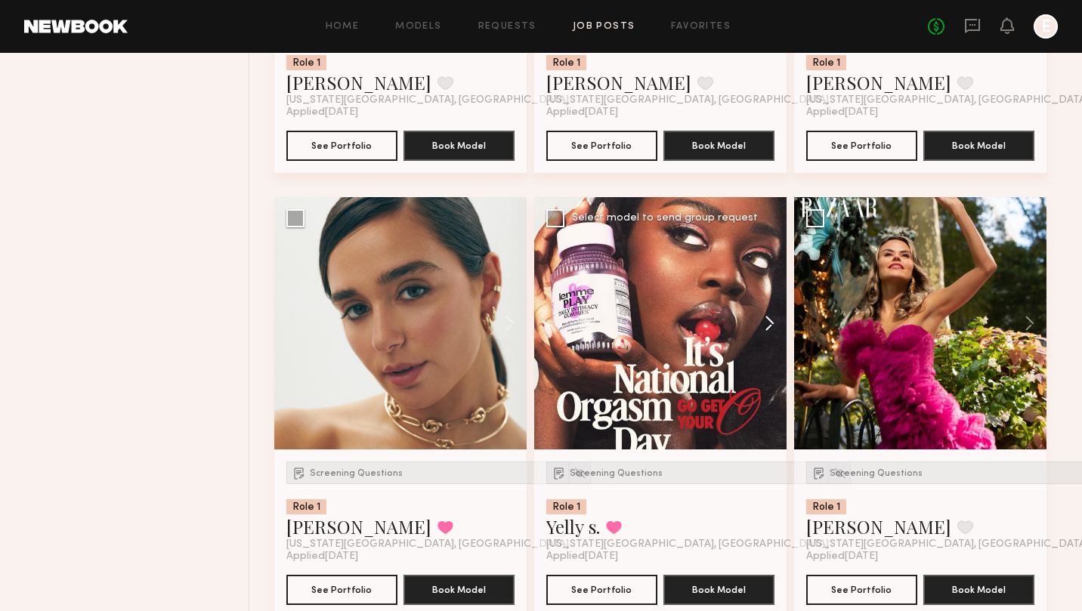
click at [773, 320] on button at bounding box center [762, 323] width 48 height 252
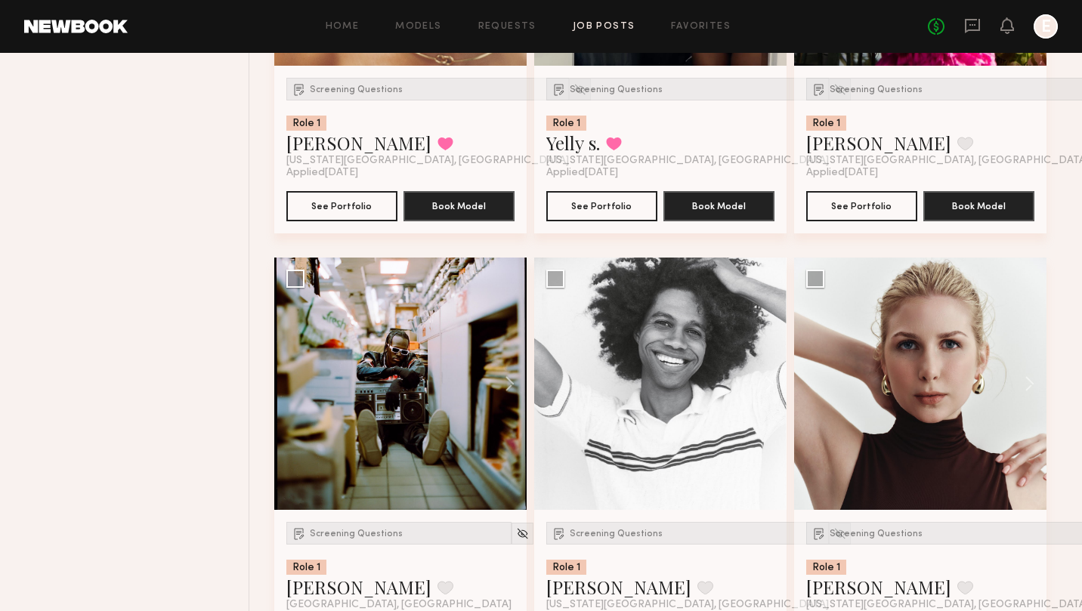
scroll to position [3184, 0]
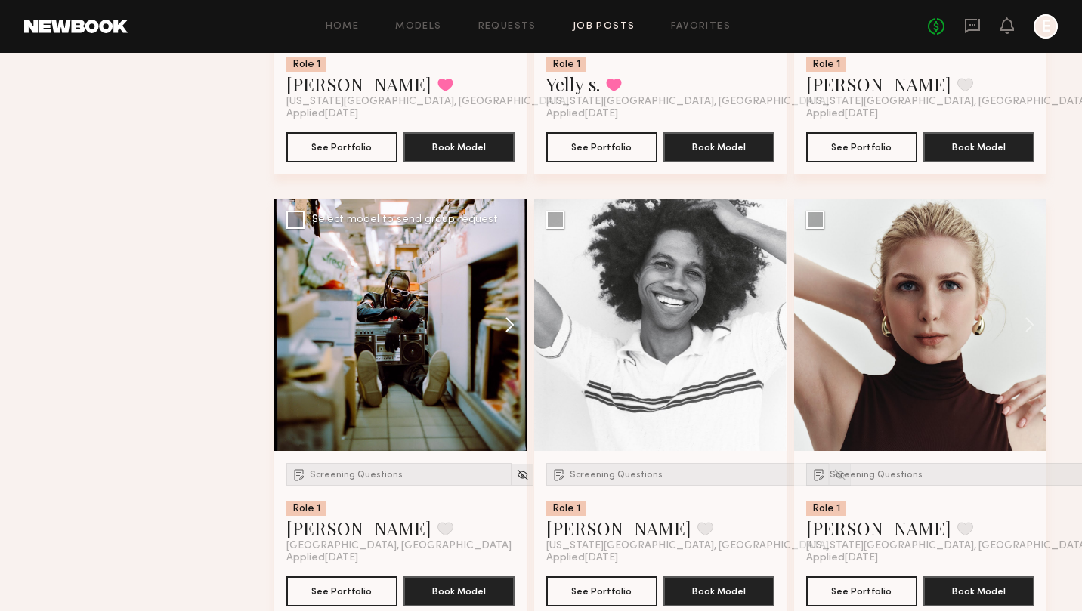
click at [508, 335] on button at bounding box center [502, 325] width 48 height 252
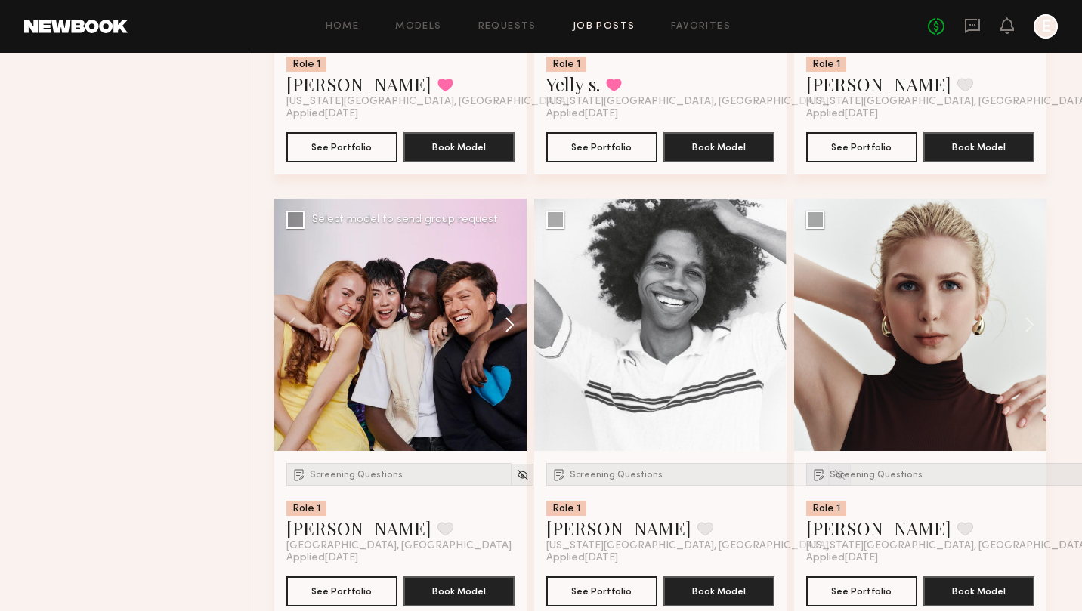
click at [508, 335] on button at bounding box center [502, 325] width 48 height 252
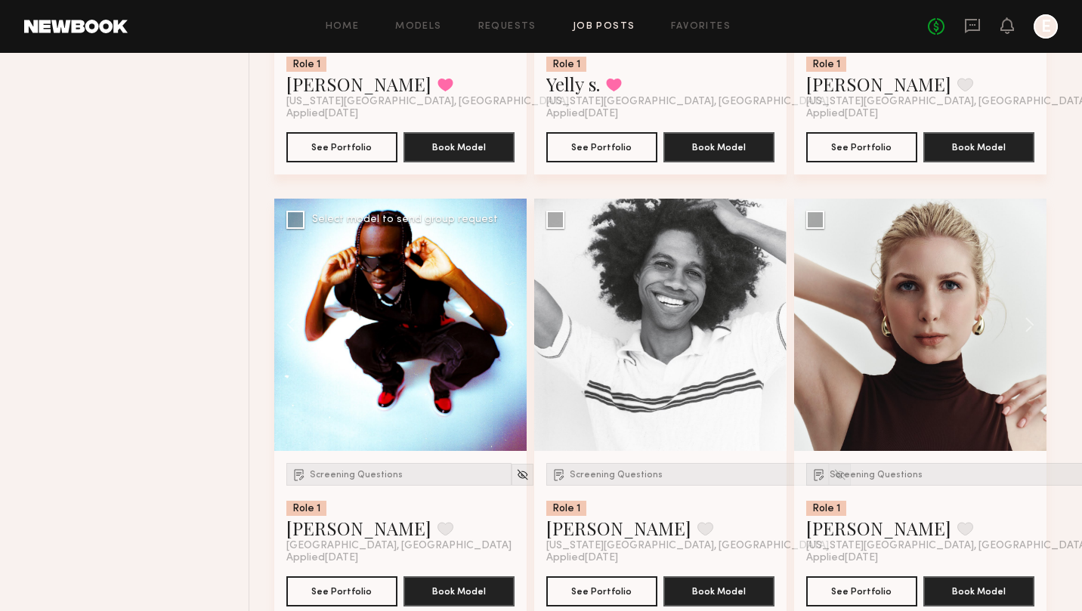
click at [508, 335] on button at bounding box center [502, 325] width 48 height 252
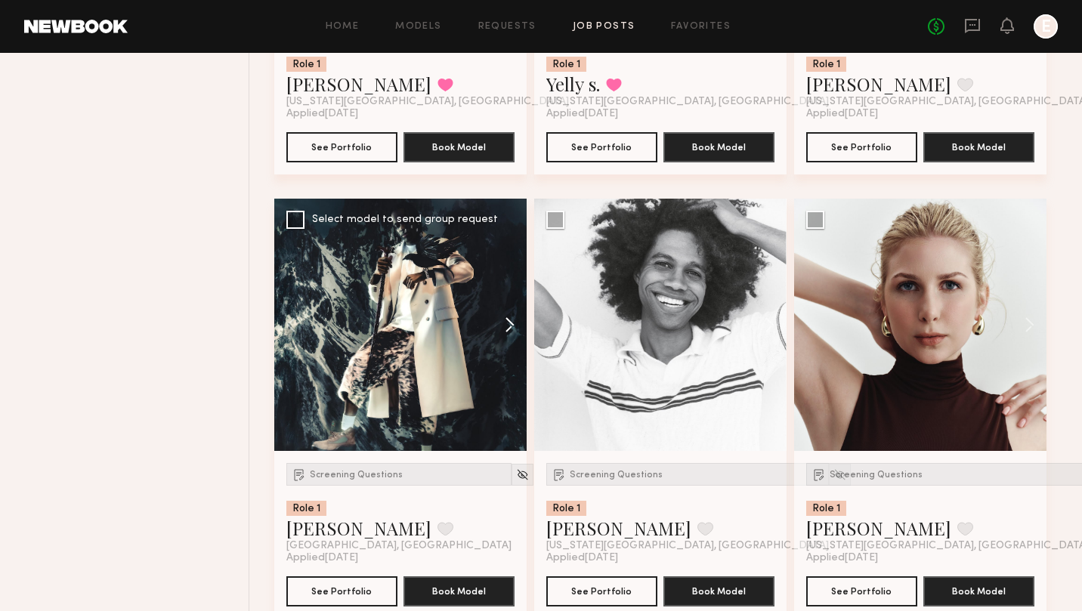
click at [508, 335] on button at bounding box center [502, 325] width 48 height 252
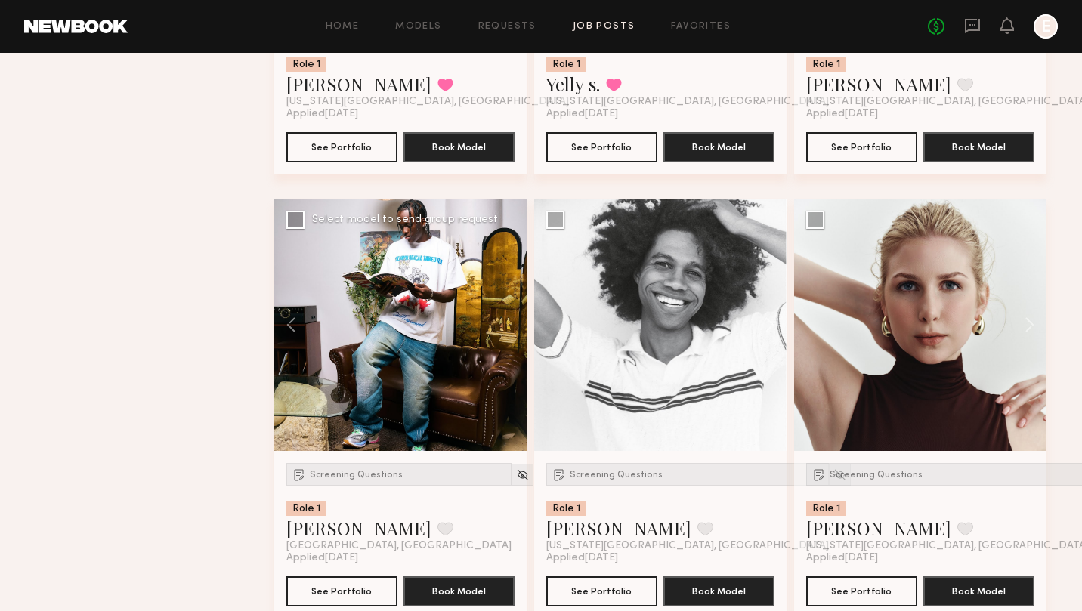
click at [508, 335] on div at bounding box center [400, 325] width 252 height 252
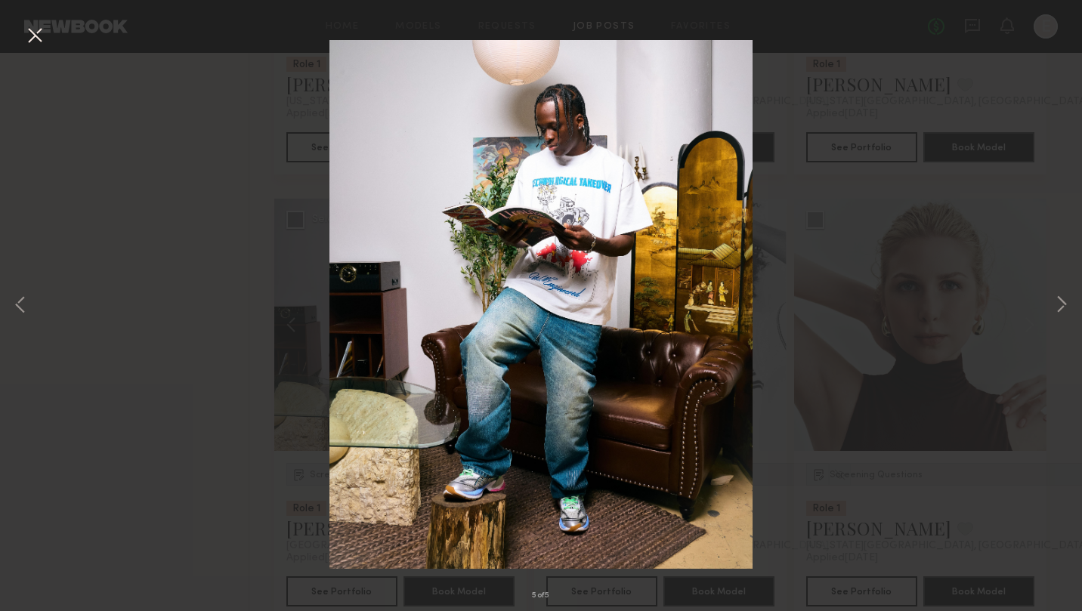
click at [30, 29] on button at bounding box center [35, 36] width 24 height 27
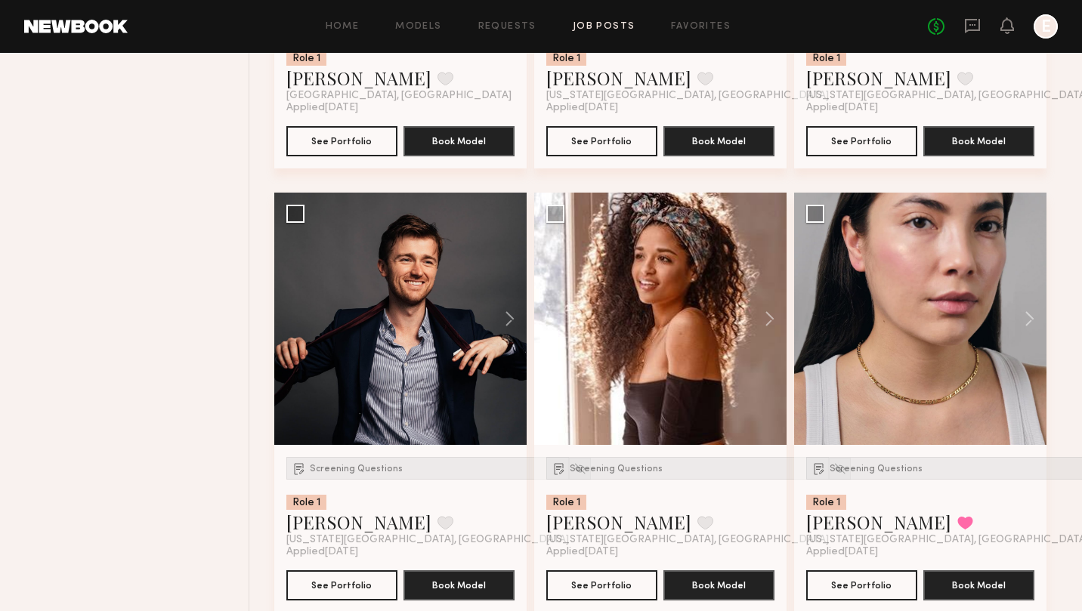
scroll to position [3734, 0]
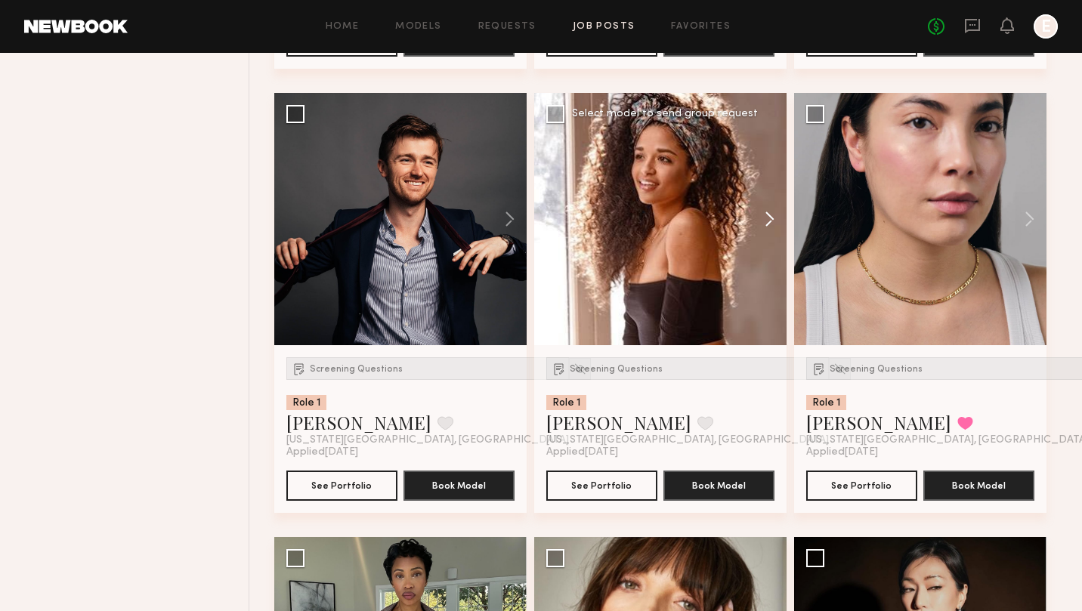
click at [769, 223] on button at bounding box center [762, 219] width 48 height 252
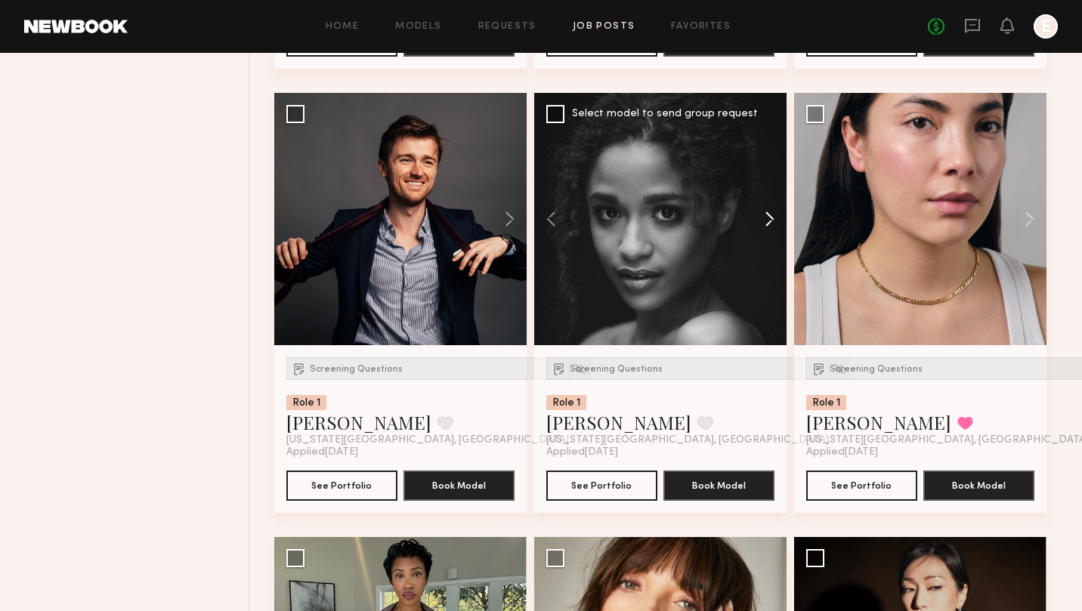
click at [769, 223] on button at bounding box center [762, 219] width 48 height 252
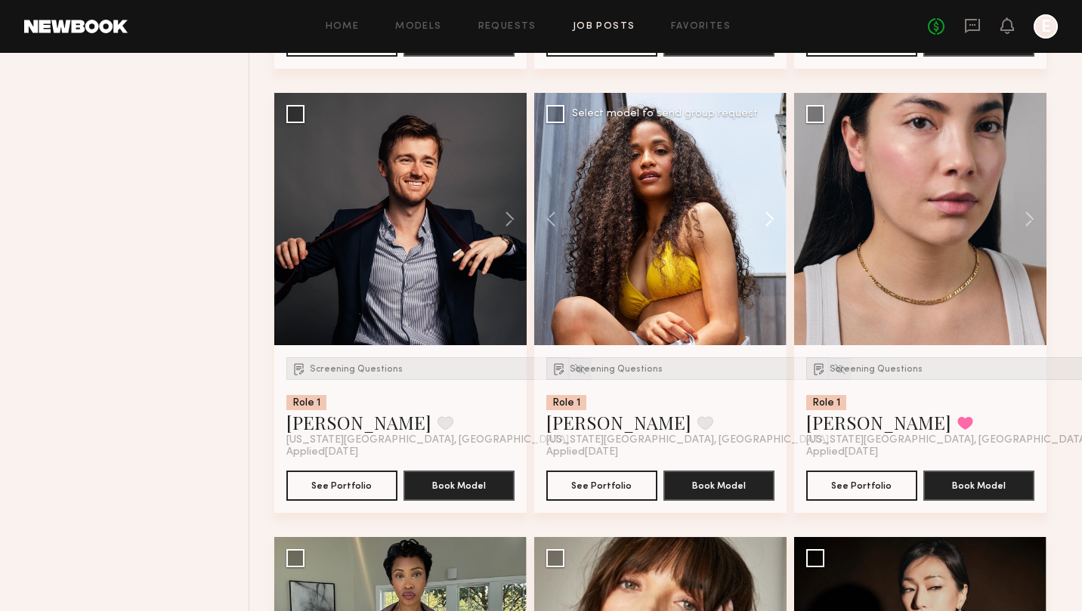
click at [769, 223] on button at bounding box center [762, 219] width 48 height 252
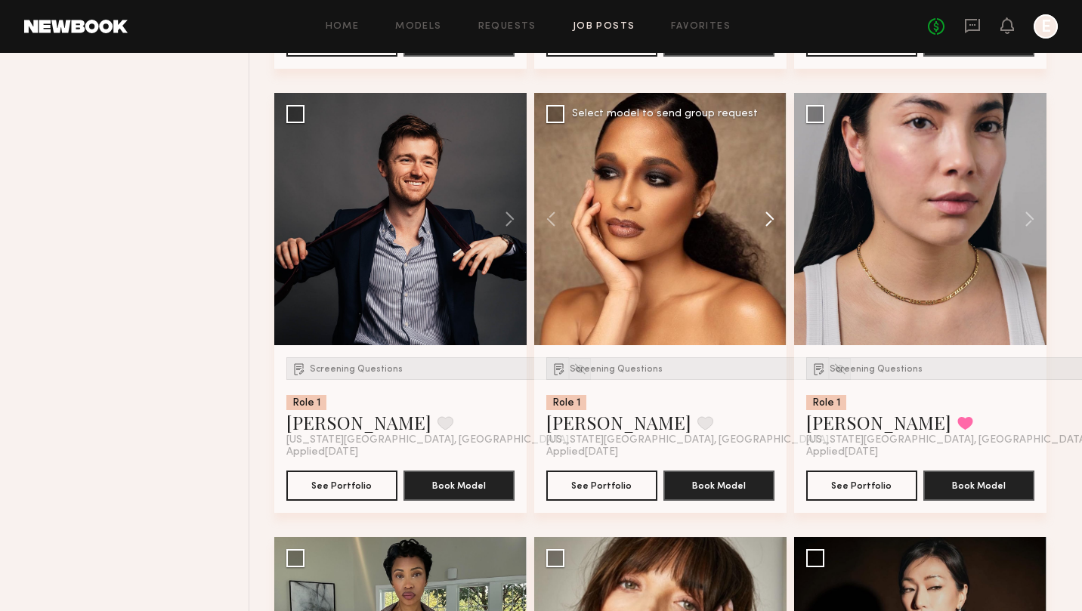
click at [769, 223] on button at bounding box center [762, 219] width 48 height 252
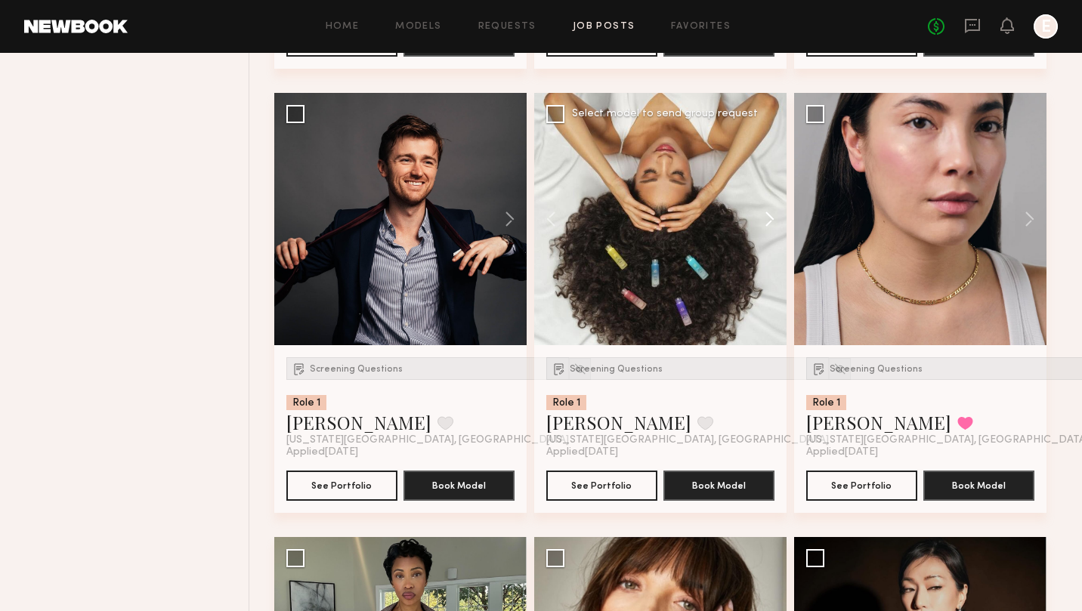
click at [769, 223] on button at bounding box center [762, 219] width 48 height 252
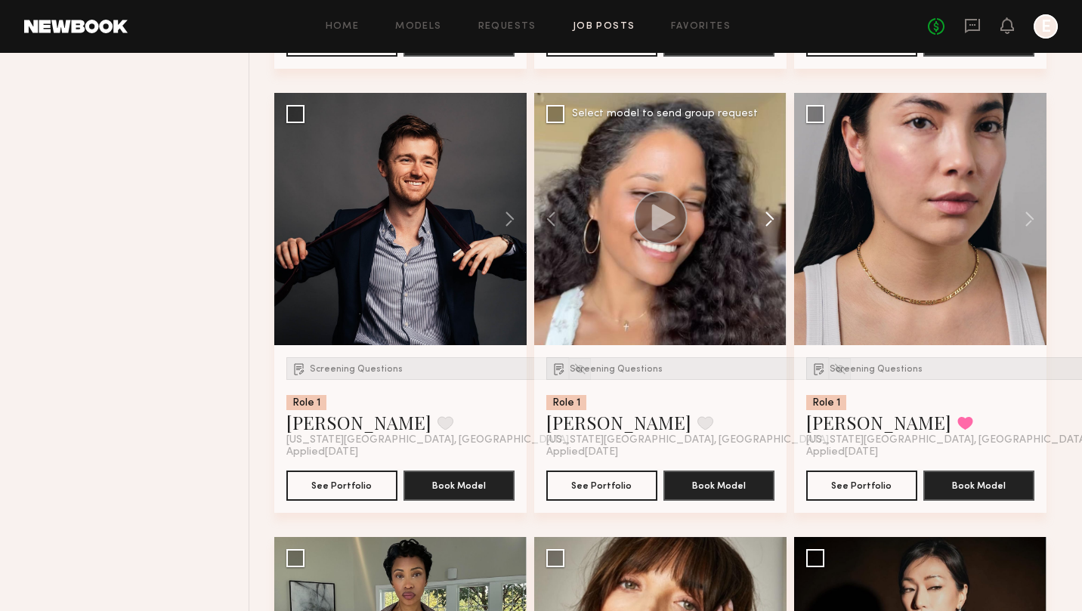
click at [769, 223] on button at bounding box center [762, 219] width 48 height 252
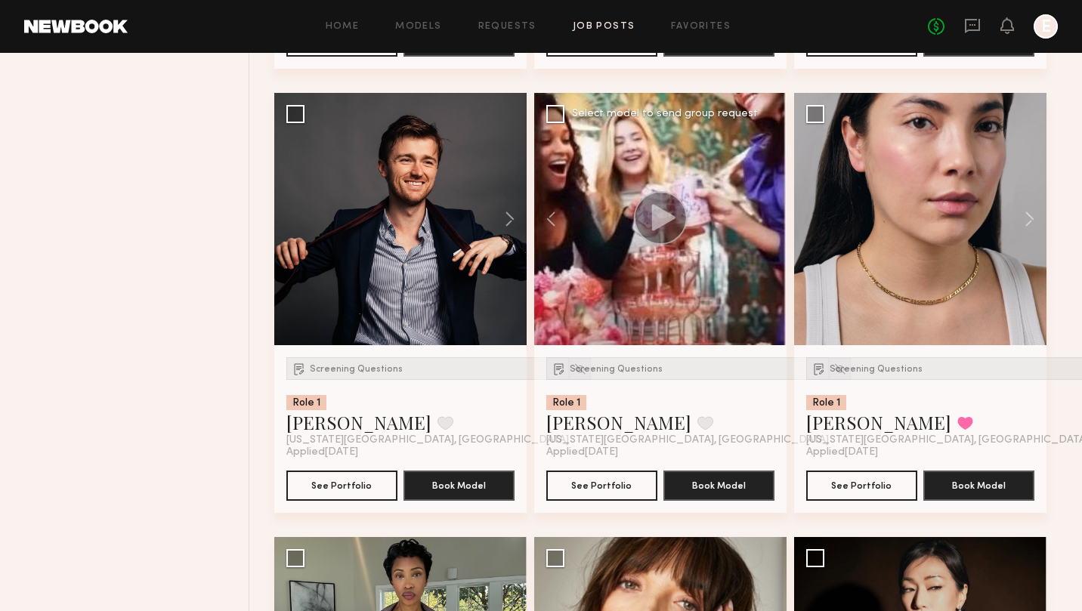
click at [769, 223] on div at bounding box center [660, 219] width 252 height 252
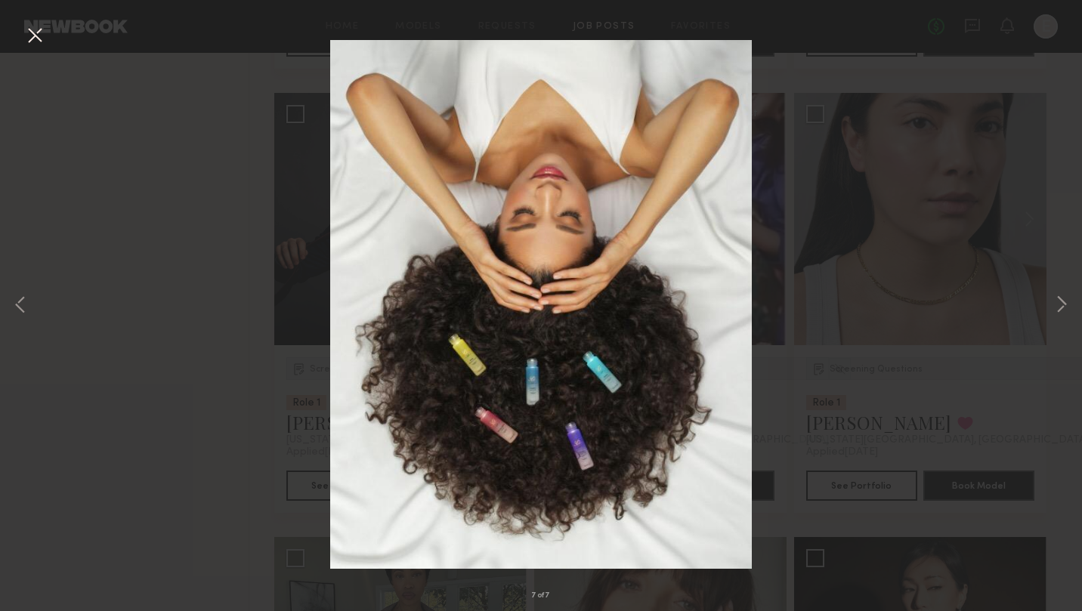
click at [32, 33] on button at bounding box center [35, 36] width 24 height 27
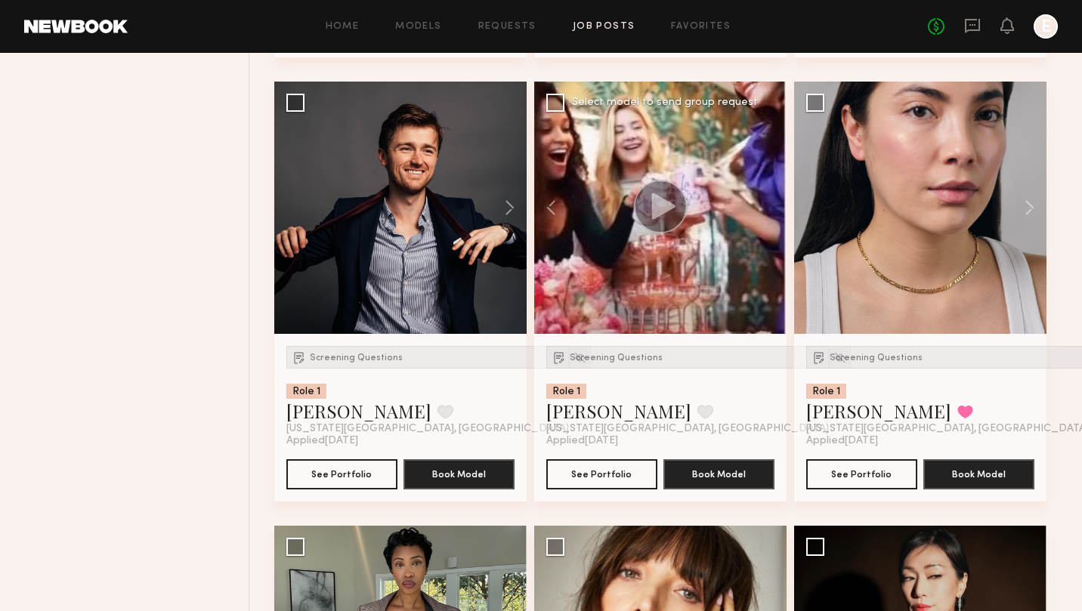
scroll to position [3744, 0]
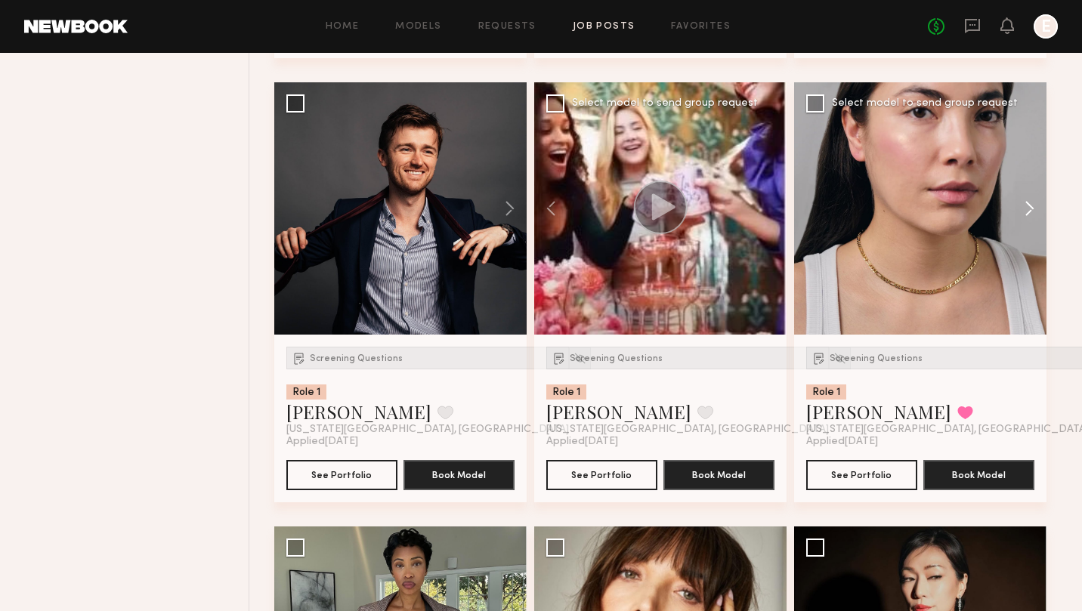
click at [1029, 205] on button at bounding box center [1022, 208] width 48 height 252
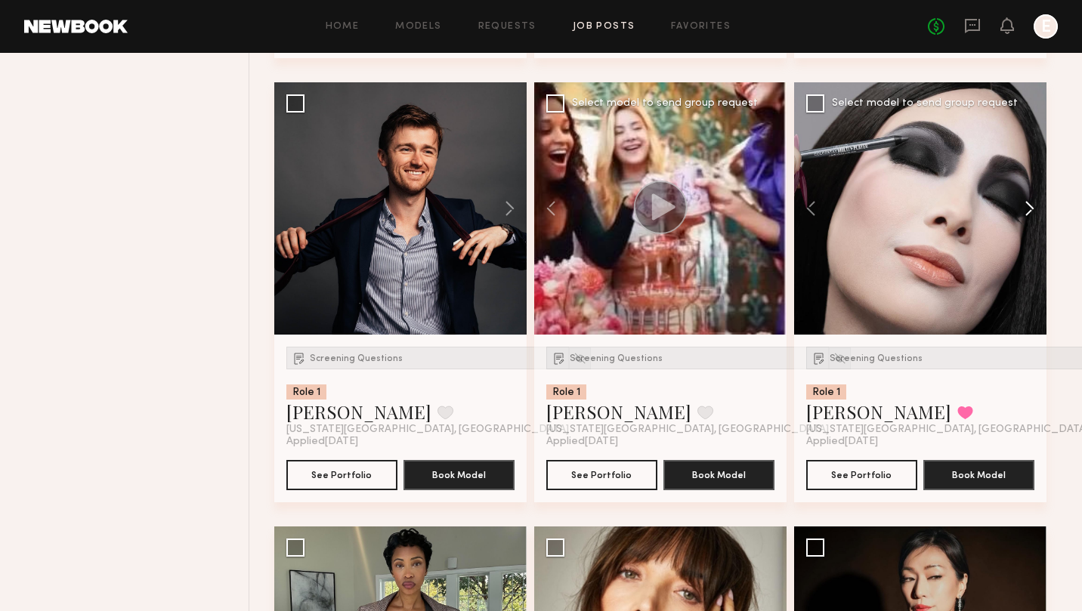
click at [1029, 205] on button at bounding box center [1022, 208] width 48 height 252
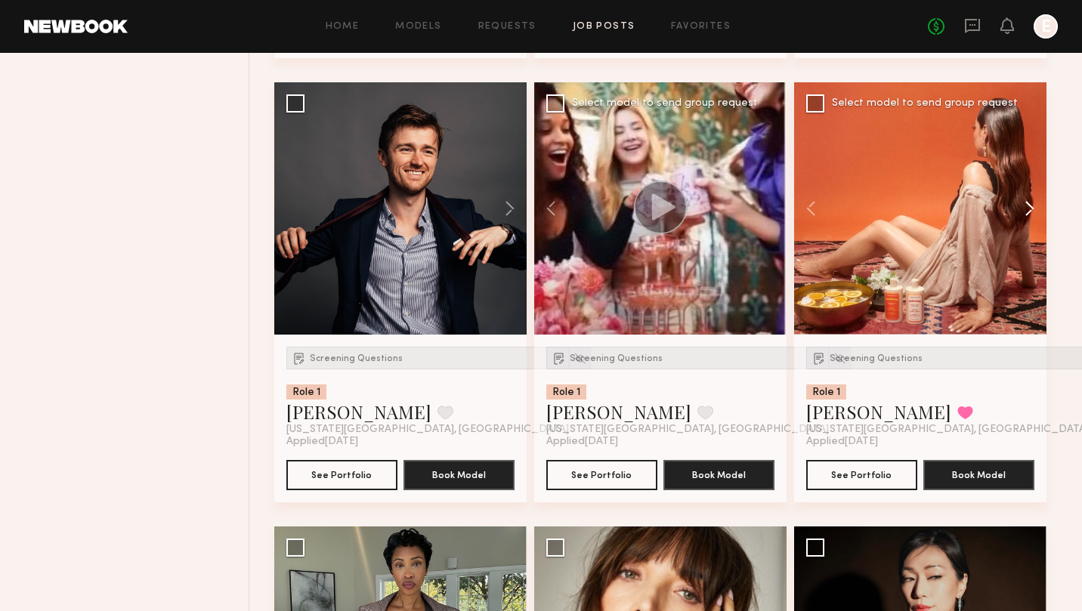
click at [1029, 205] on button at bounding box center [1022, 208] width 48 height 252
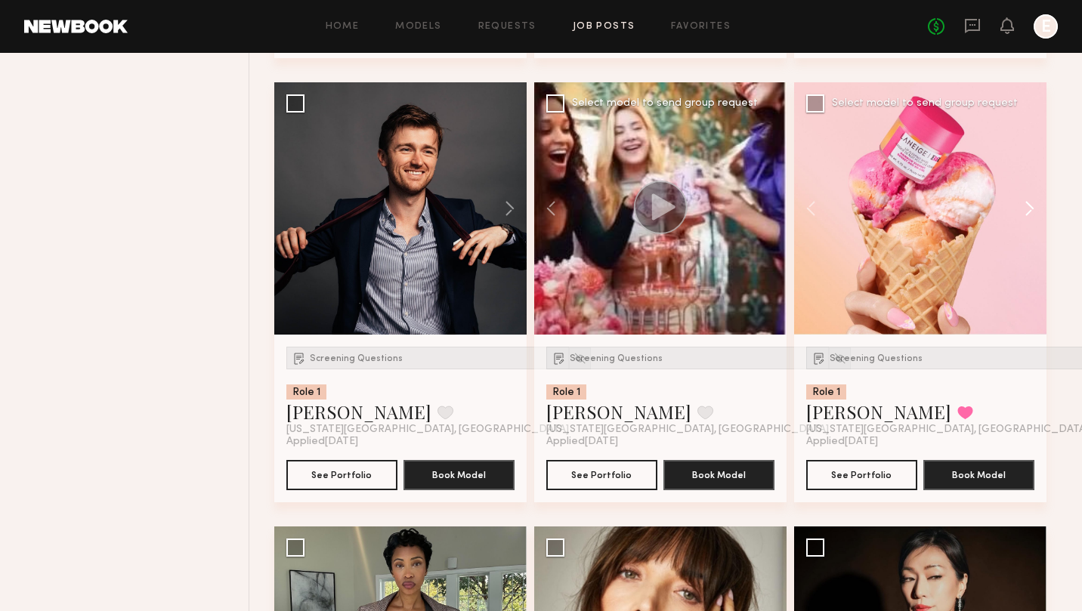
click at [1029, 205] on button at bounding box center [1022, 208] width 48 height 252
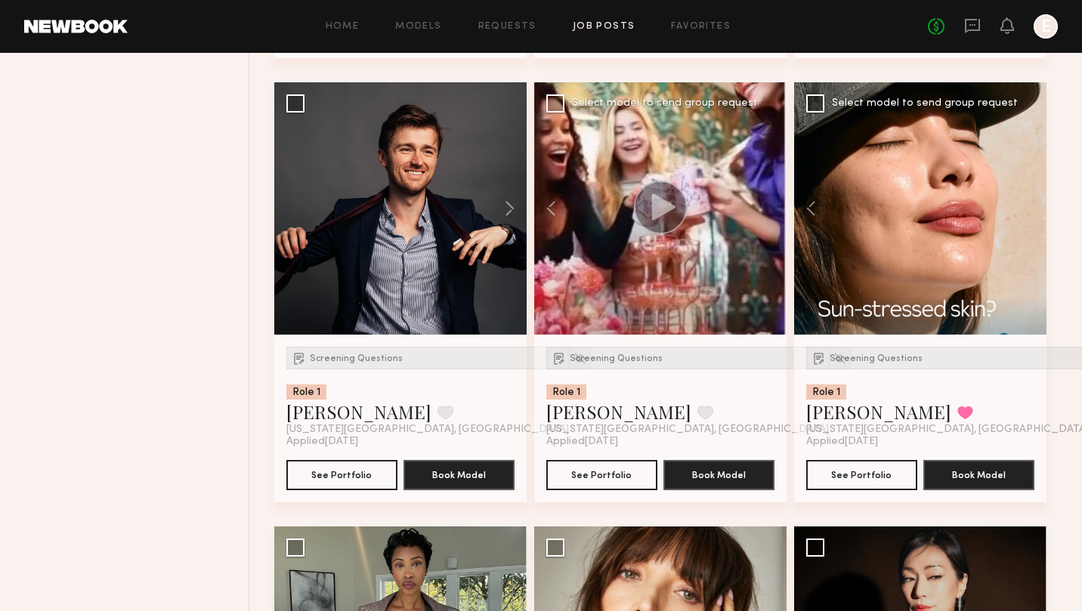
click at [1029, 205] on div at bounding box center [920, 208] width 252 height 252
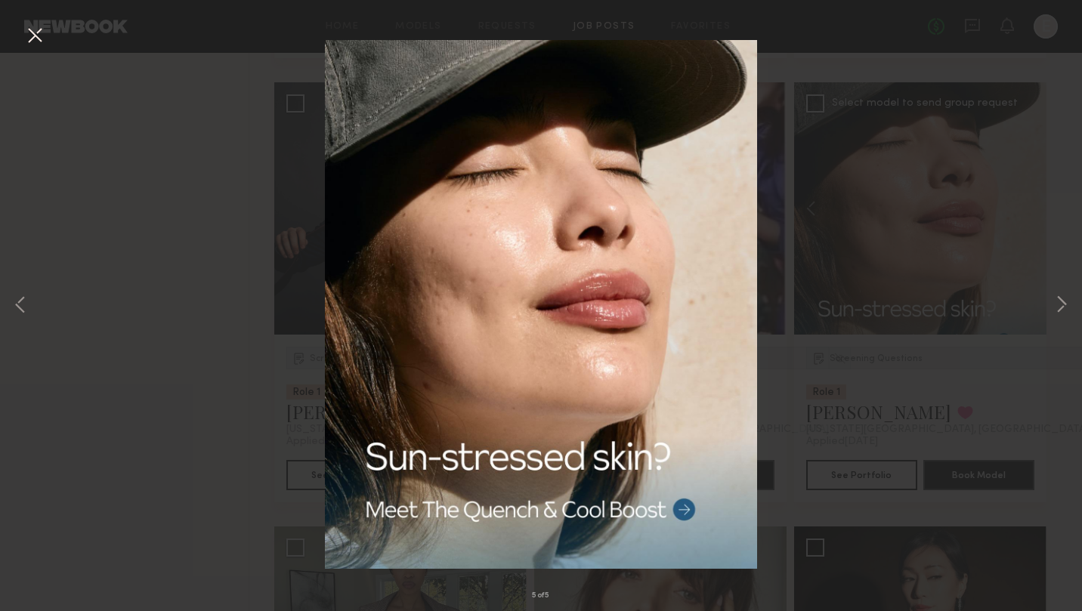
click at [222, 305] on div "5 of 5" at bounding box center [541, 305] width 1082 height 611
click at [39, 35] on button at bounding box center [35, 36] width 24 height 27
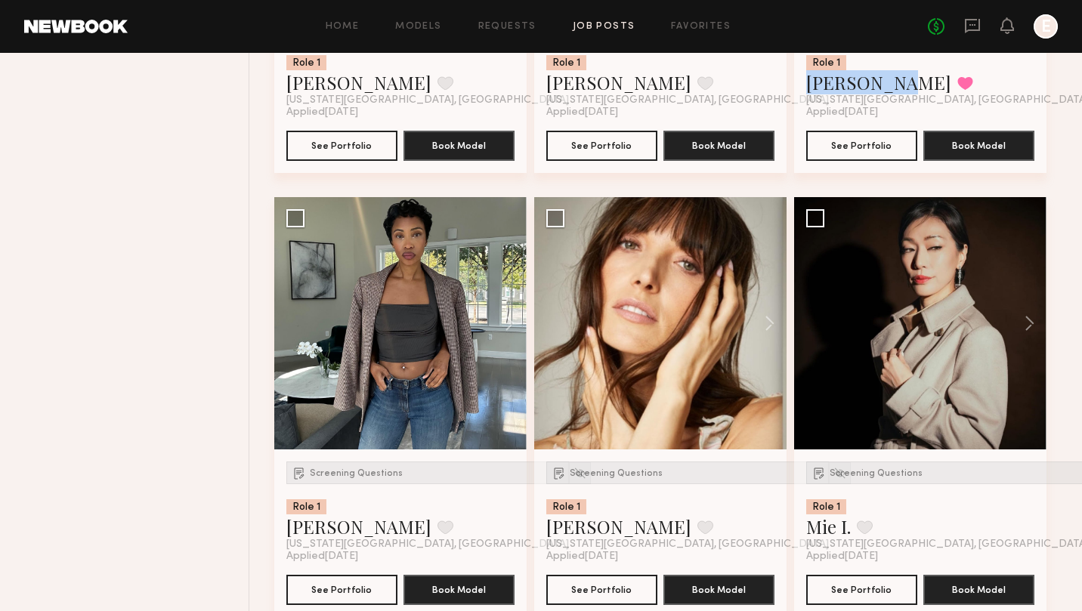
scroll to position [4079, 0]
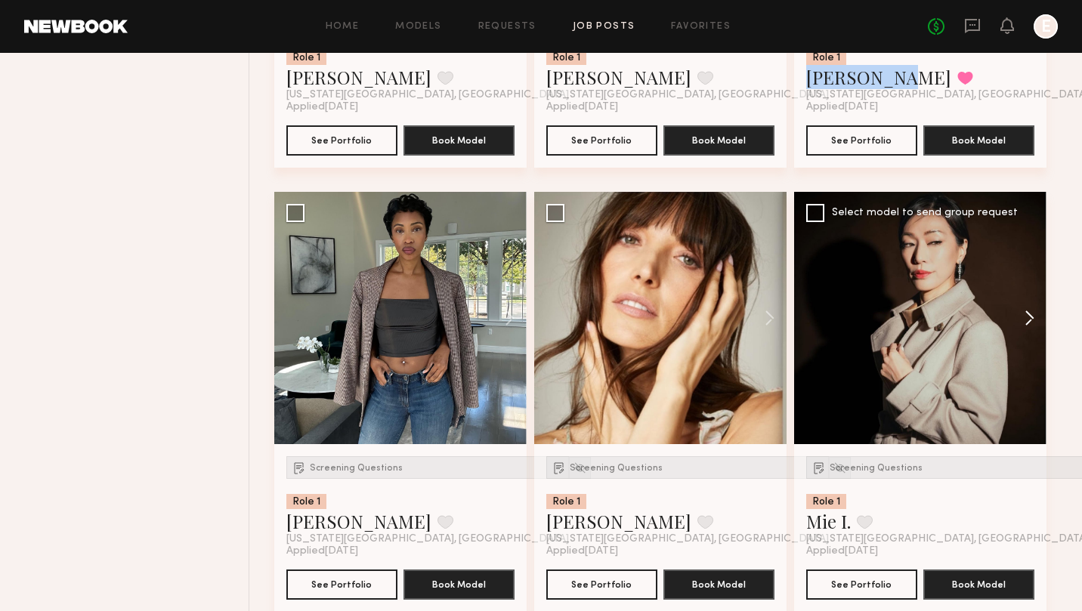
click at [1034, 326] on button at bounding box center [1022, 318] width 48 height 252
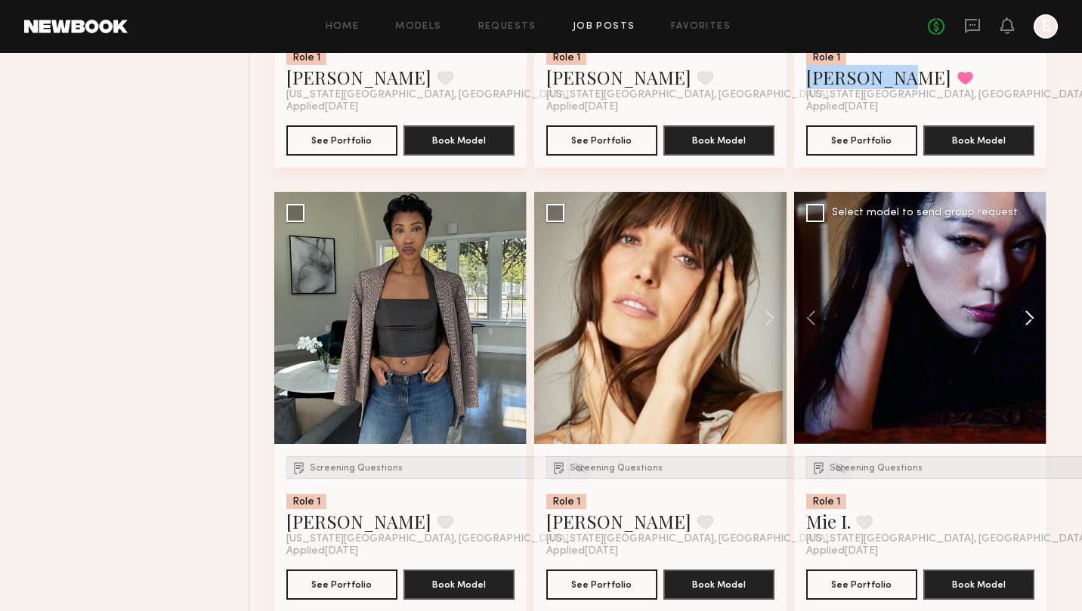
click at [1034, 326] on button at bounding box center [1022, 318] width 48 height 252
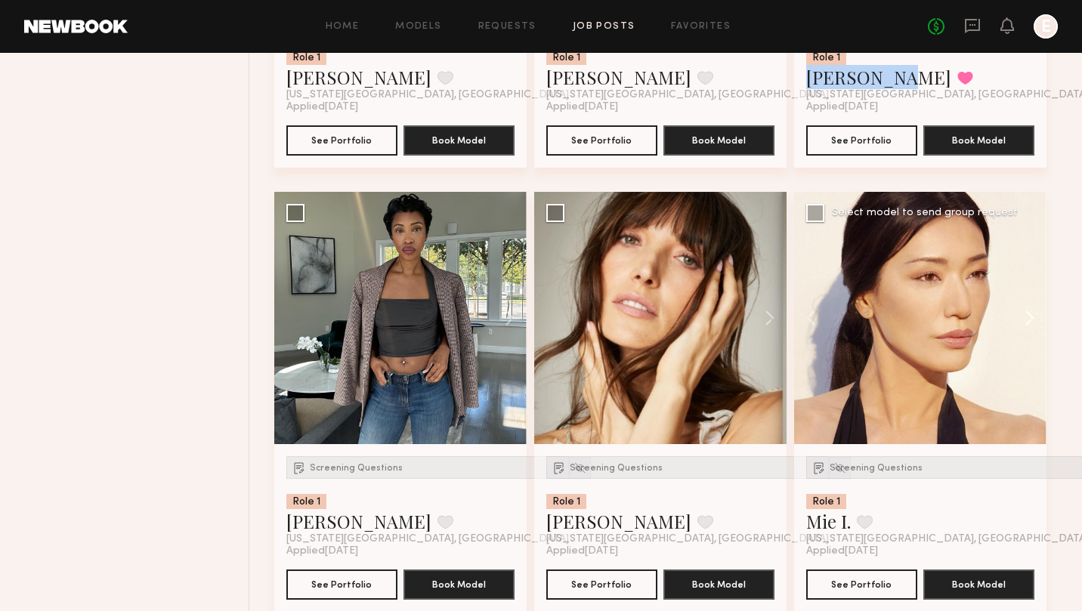
click at [1034, 326] on button at bounding box center [1022, 318] width 48 height 252
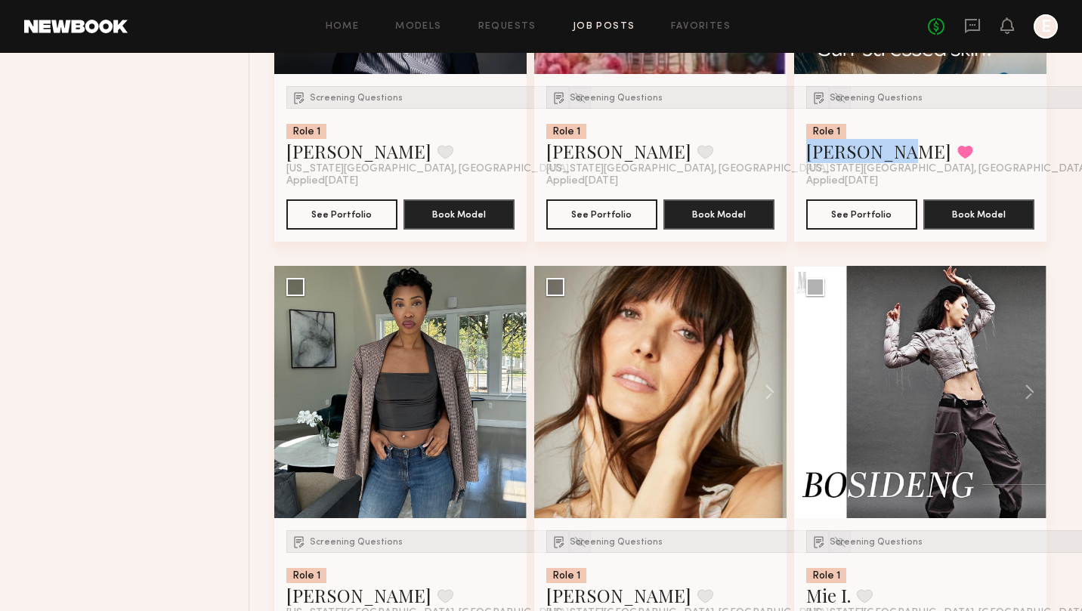
scroll to position [3978, 0]
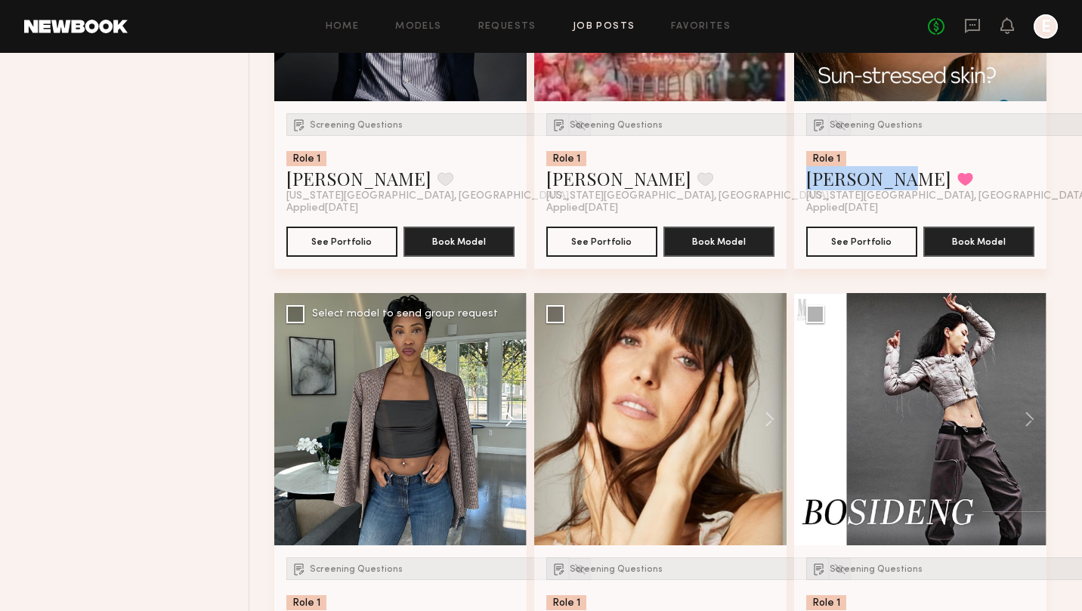
click at [511, 427] on button at bounding box center [502, 419] width 48 height 252
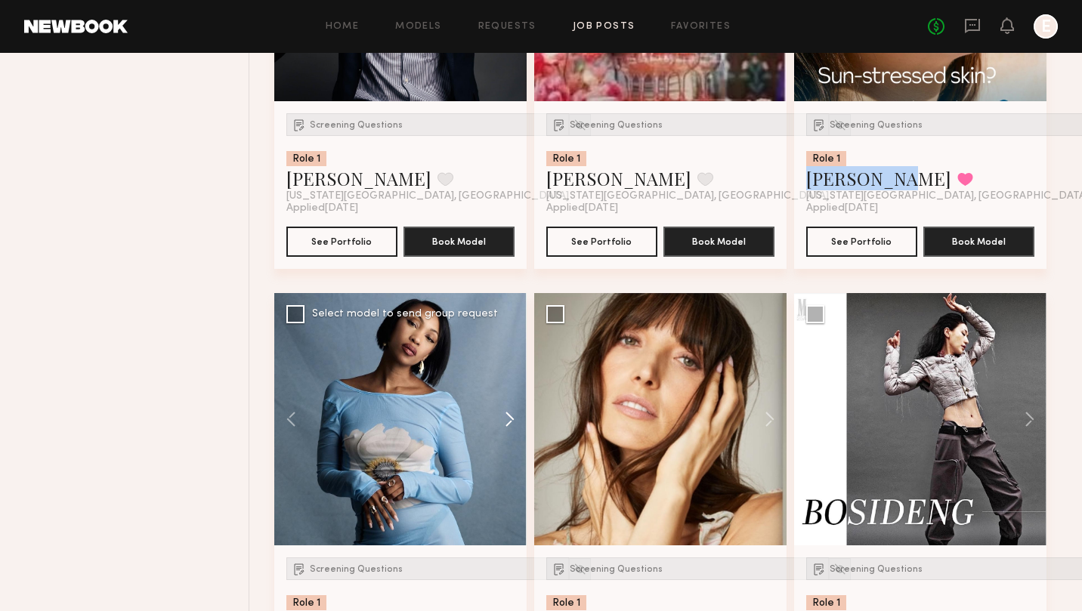
click at [511, 427] on button at bounding box center [502, 419] width 48 height 252
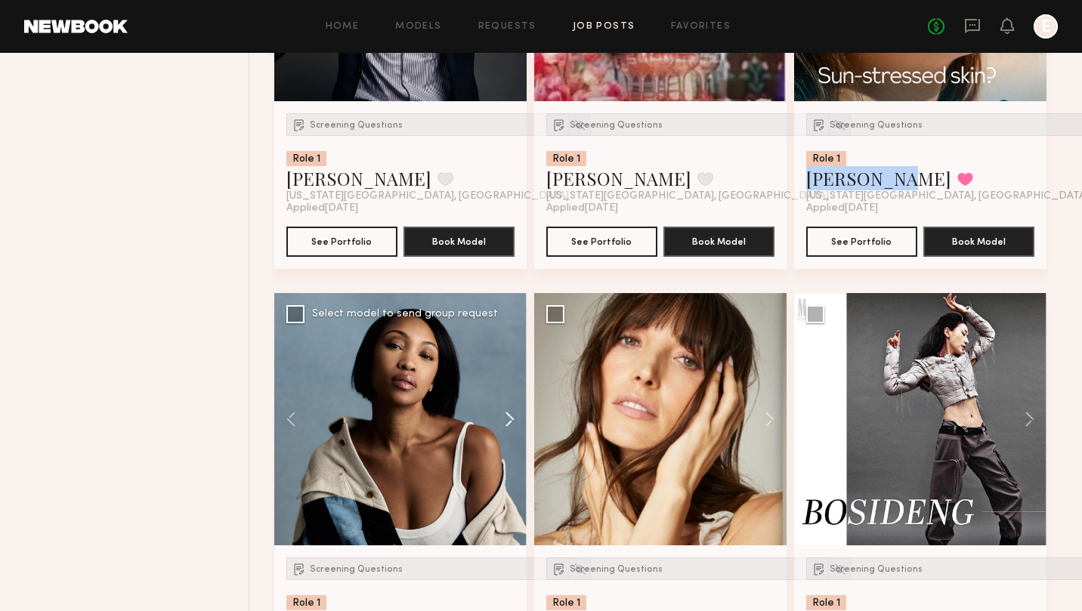
click at [511, 427] on button at bounding box center [502, 419] width 48 height 252
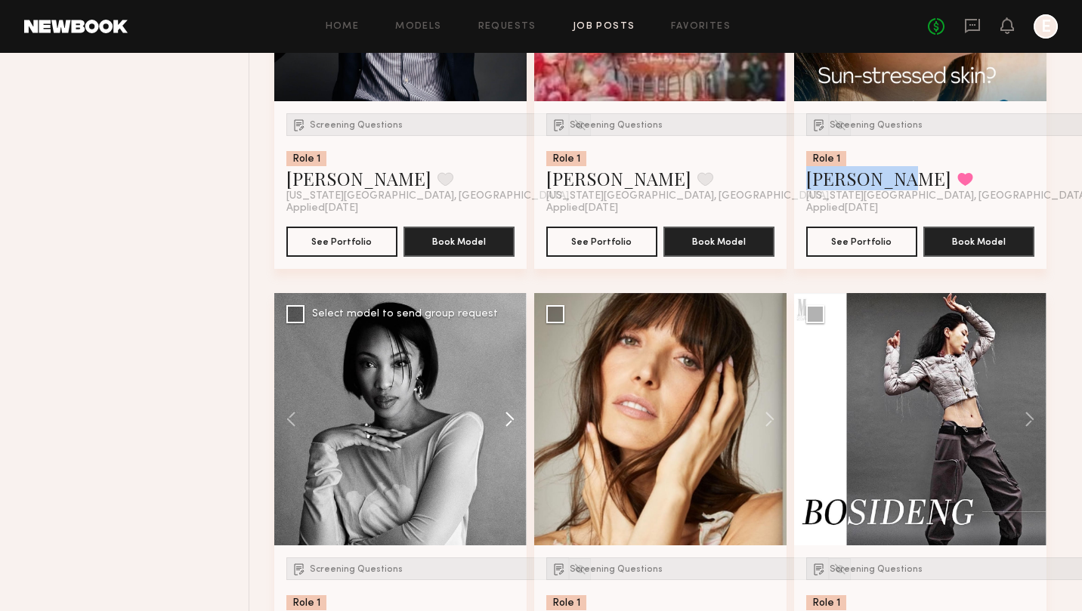
click at [511, 427] on button at bounding box center [502, 419] width 48 height 252
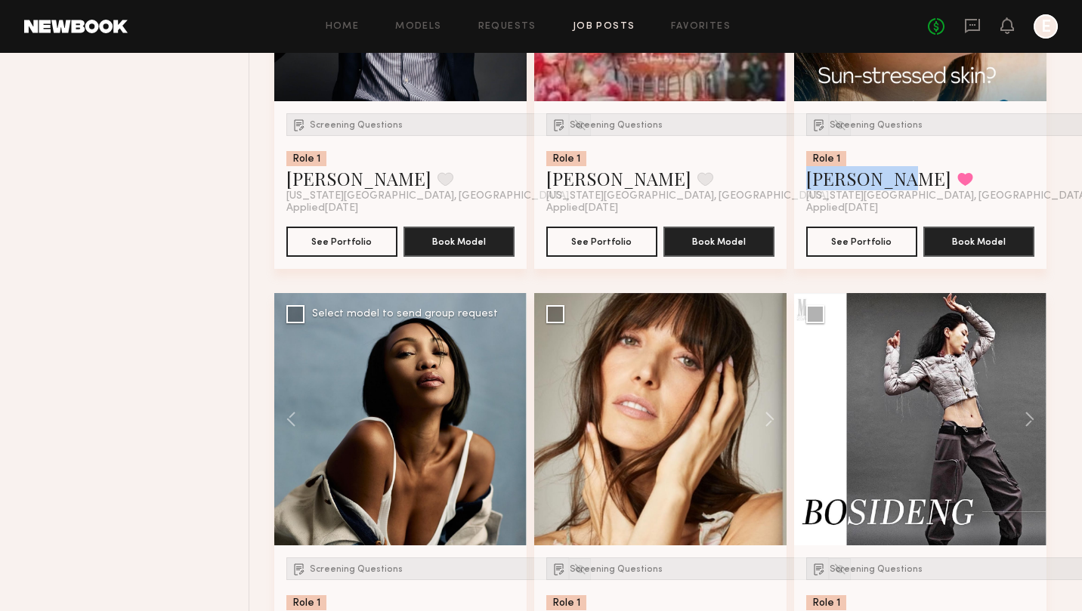
click at [511, 427] on div at bounding box center [400, 419] width 252 height 252
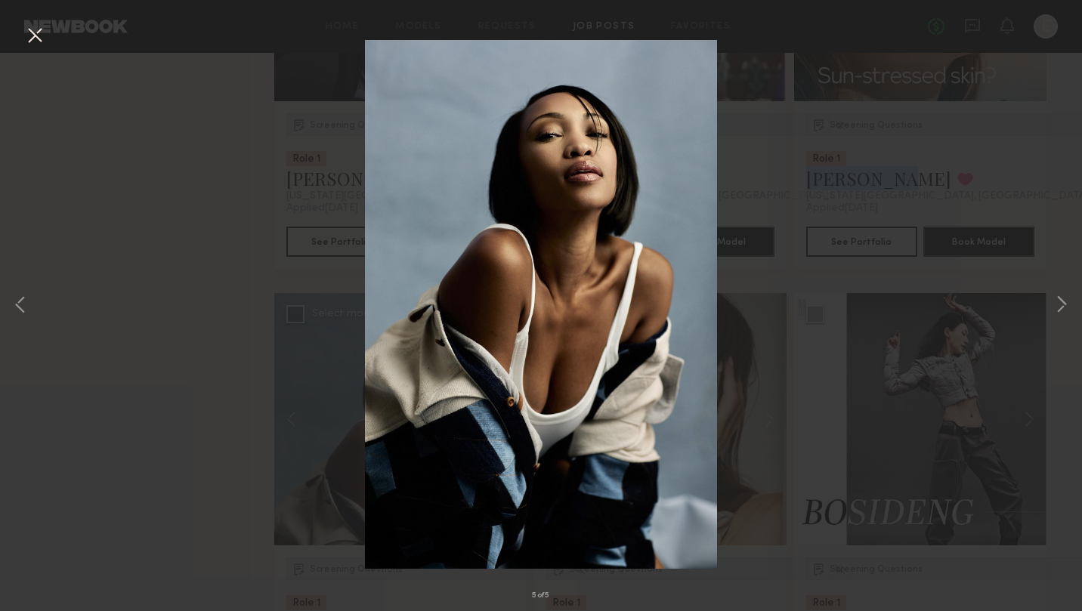
click at [34, 33] on button at bounding box center [35, 36] width 24 height 27
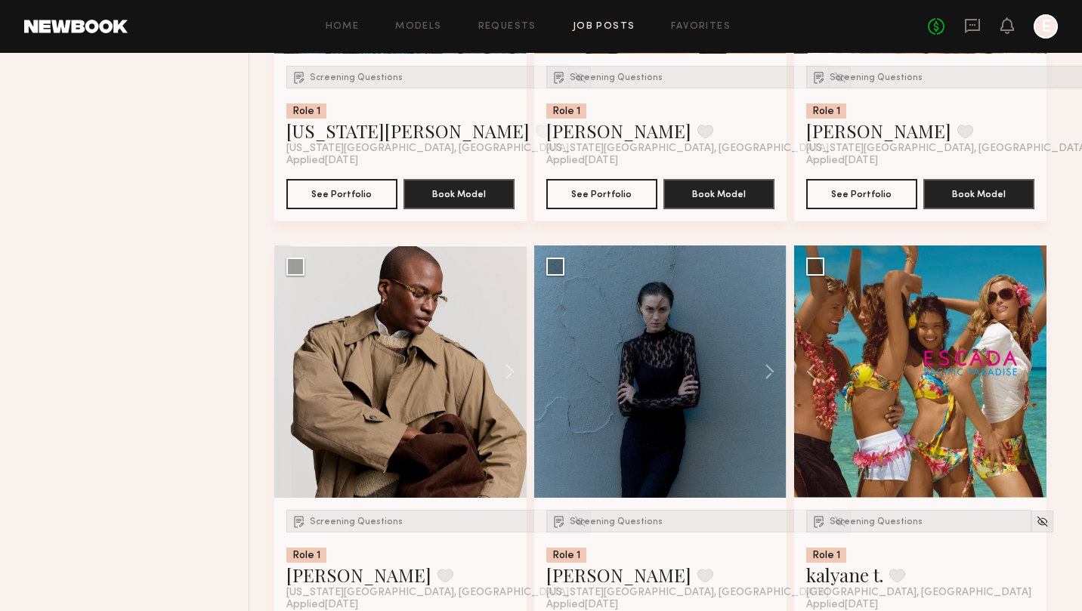
scroll to position [1787, 0]
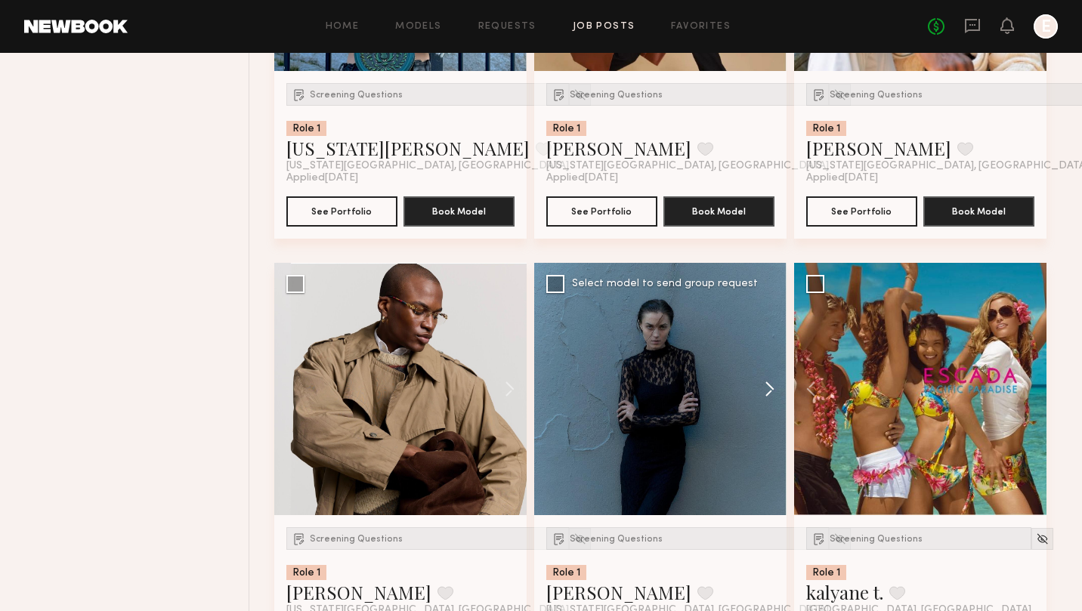
click at [764, 385] on button at bounding box center [762, 389] width 48 height 252
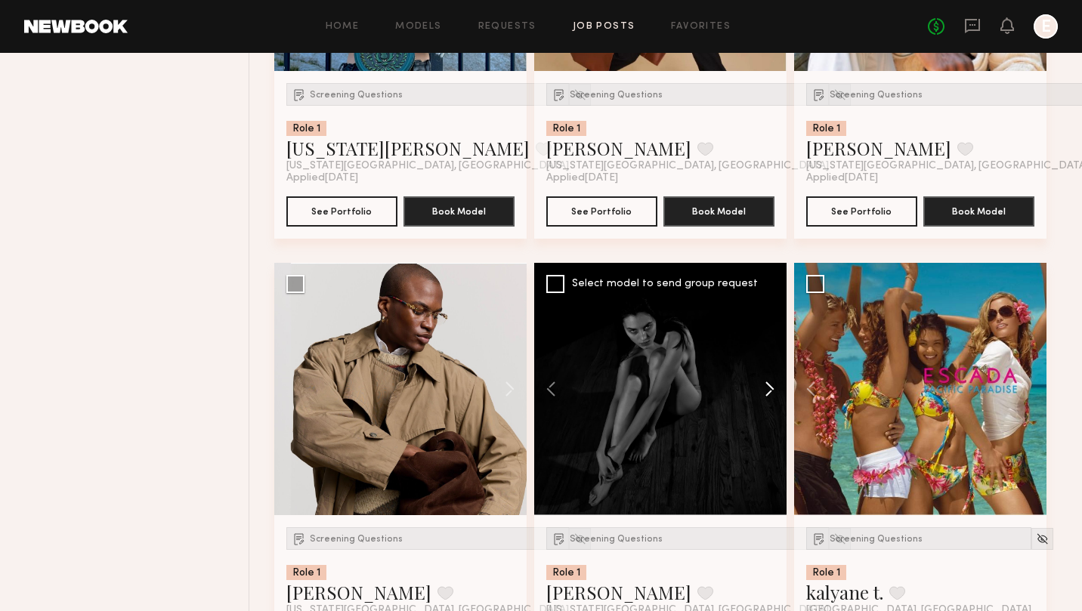
click at [764, 385] on button at bounding box center [762, 389] width 48 height 252
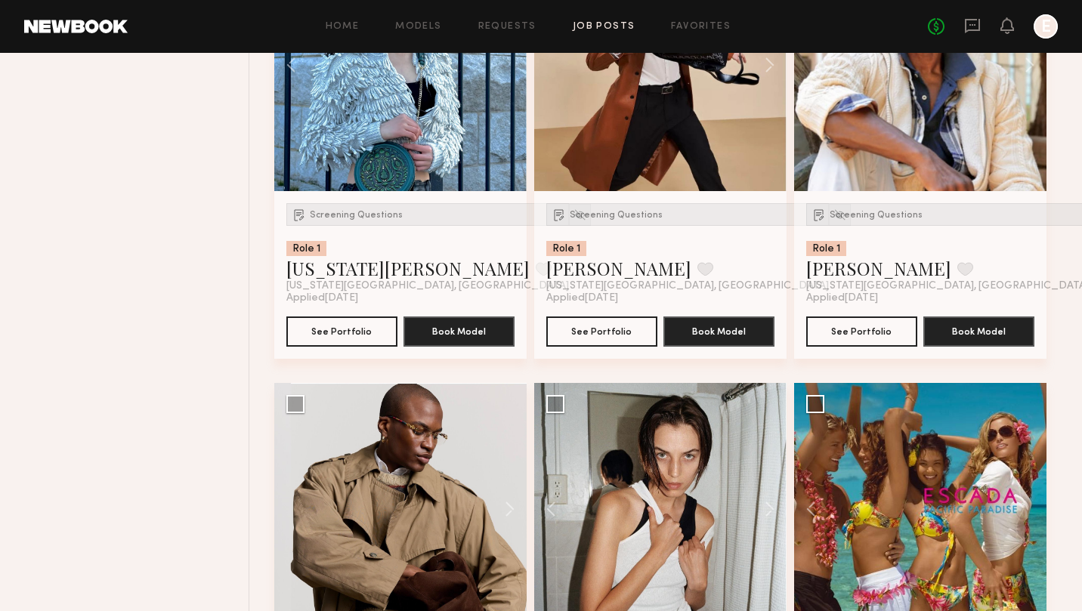
scroll to position [1664, 0]
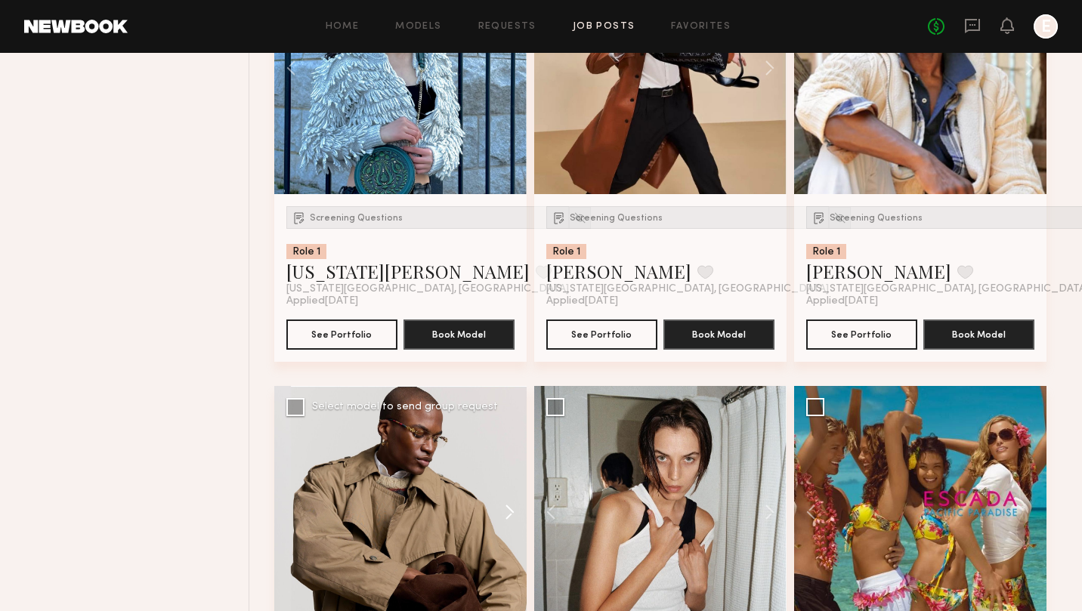
click at [514, 517] on button at bounding box center [502, 512] width 48 height 252
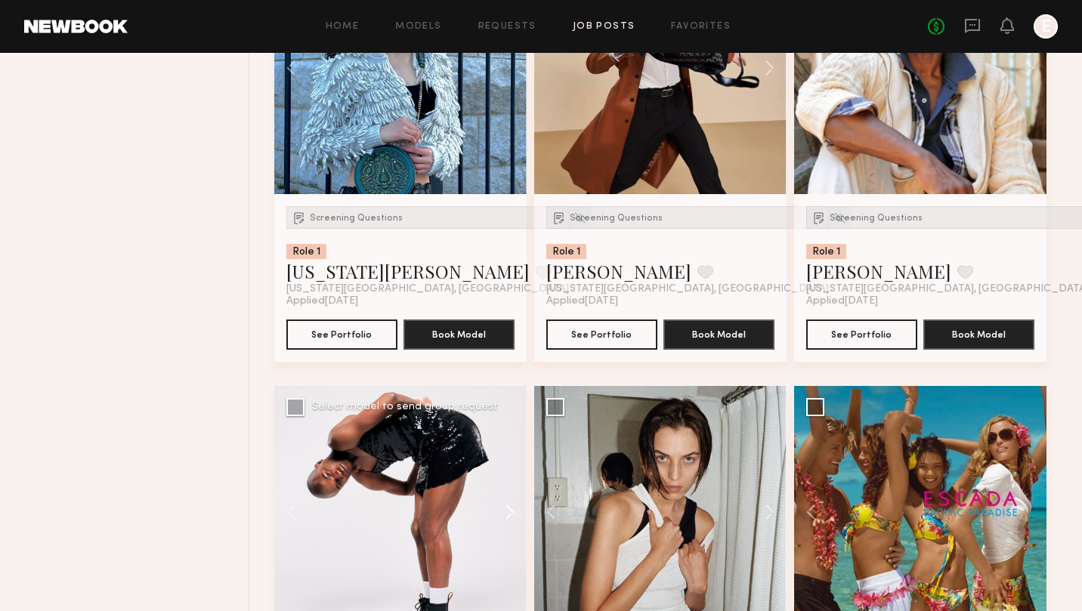
click at [514, 517] on button at bounding box center [502, 512] width 48 height 252
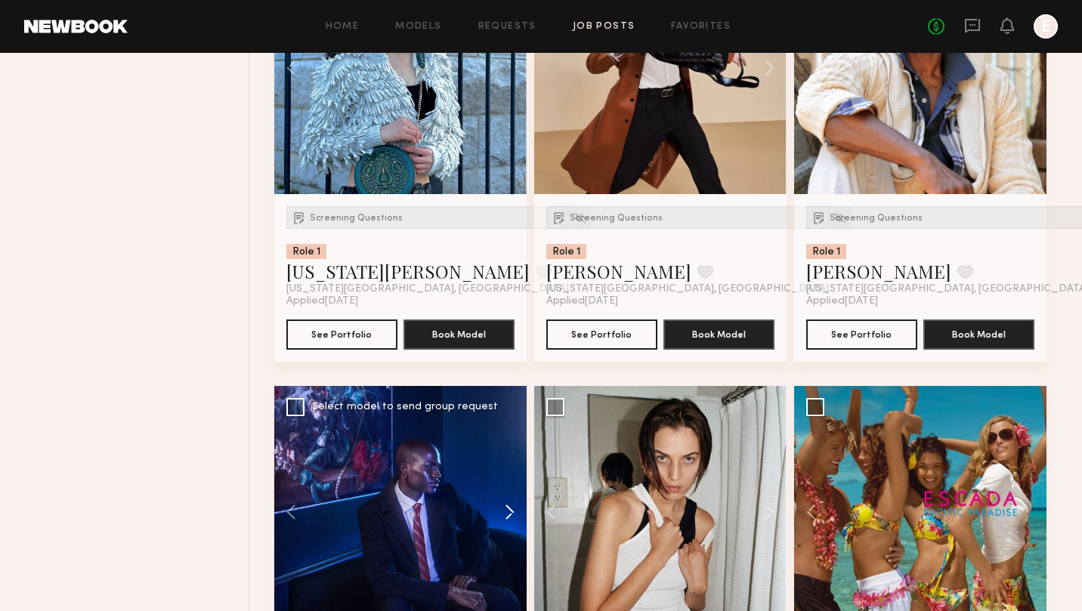
click at [514, 517] on button at bounding box center [502, 512] width 48 height 252
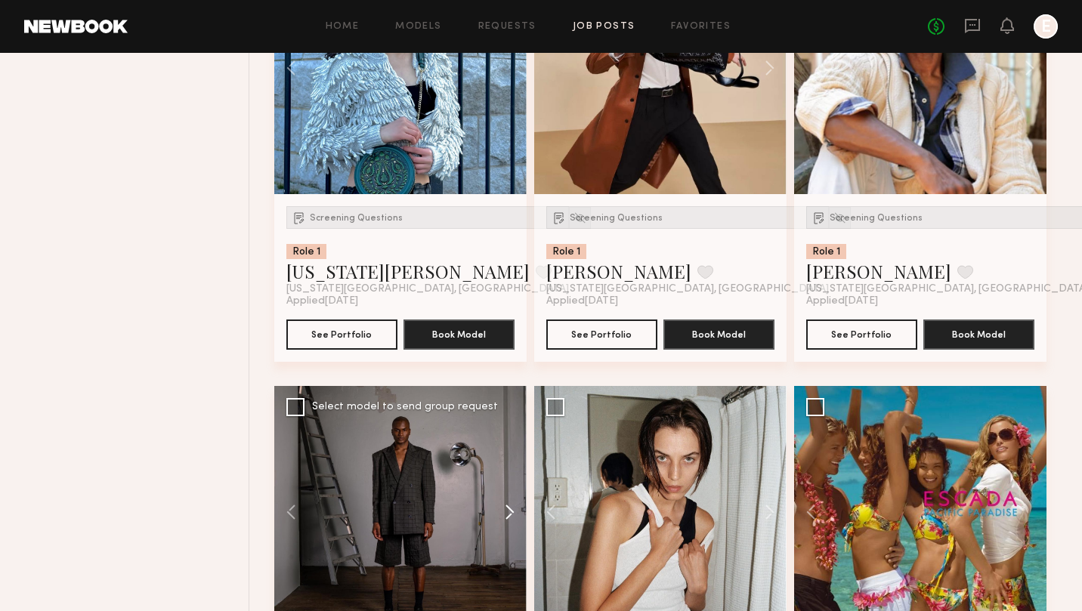
click at [514, 517] on button at bounding box center [502, 512] width 48 height 252
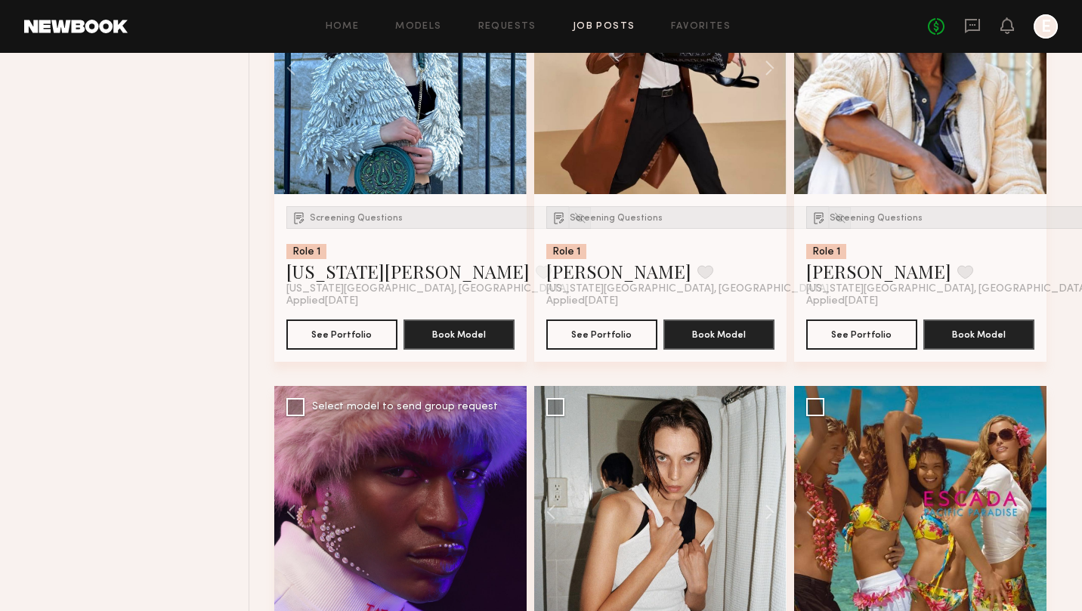
click at [514, 517] on div at bounding box center [400, 512] width 252 height 252
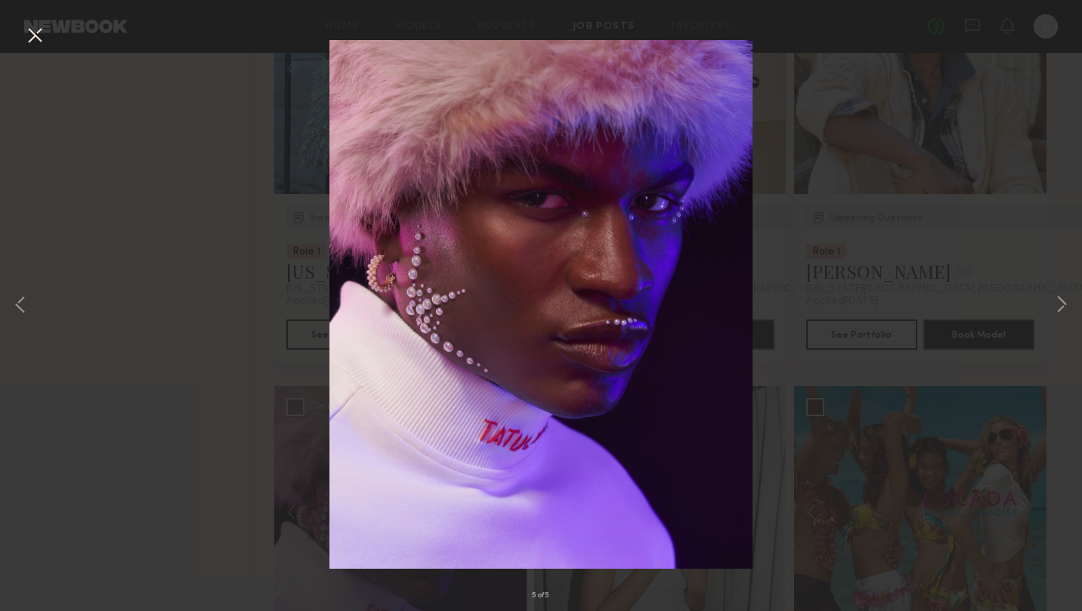
click at [38, 32] on button at bounding box center [35, 36] width 24 height 27
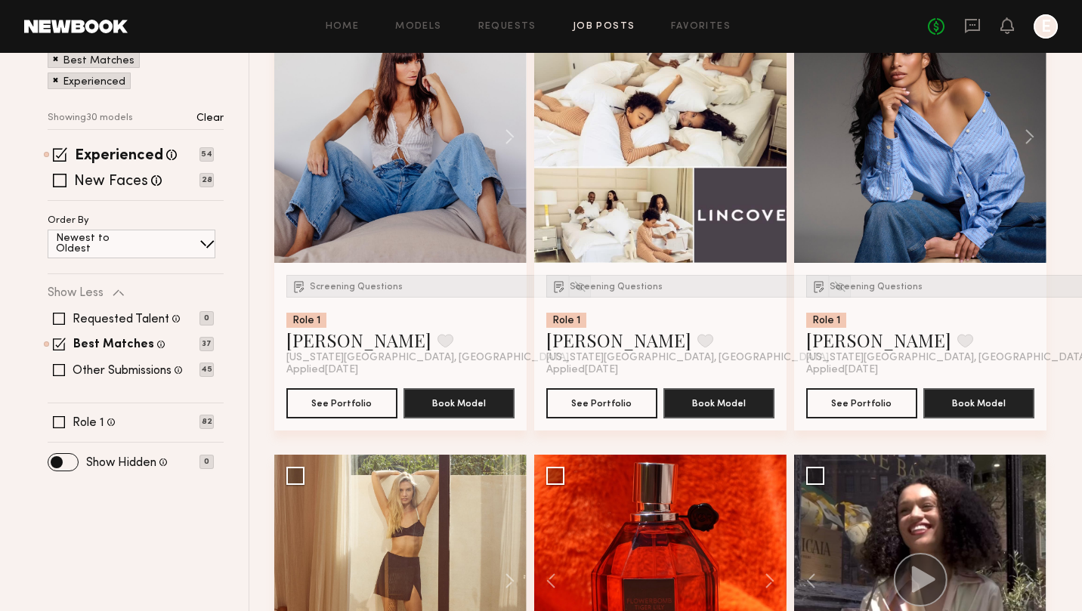
scroll to position [162, 0]
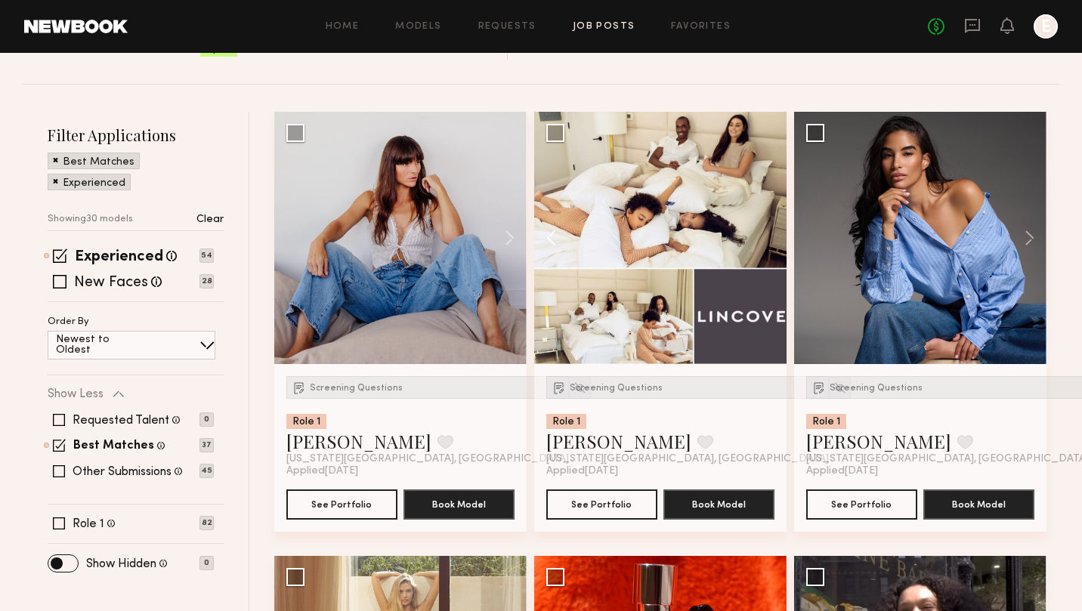
click at [551, 239] on button at bounding box center [558, 238] width 48 height 252
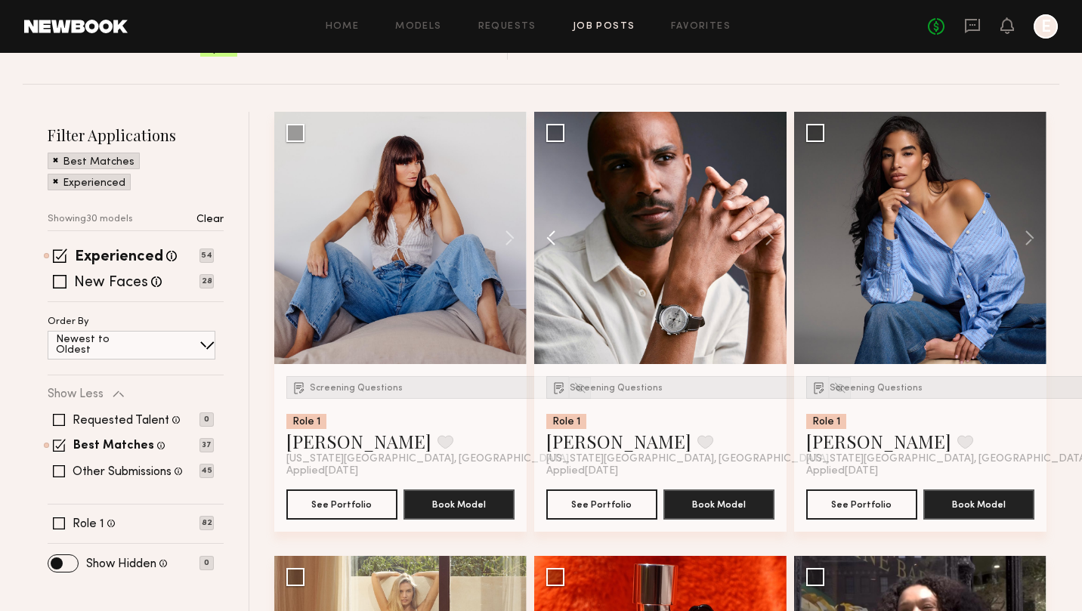
click at [551, 239] on button at bounding box center [558, 238] width 48 height 252
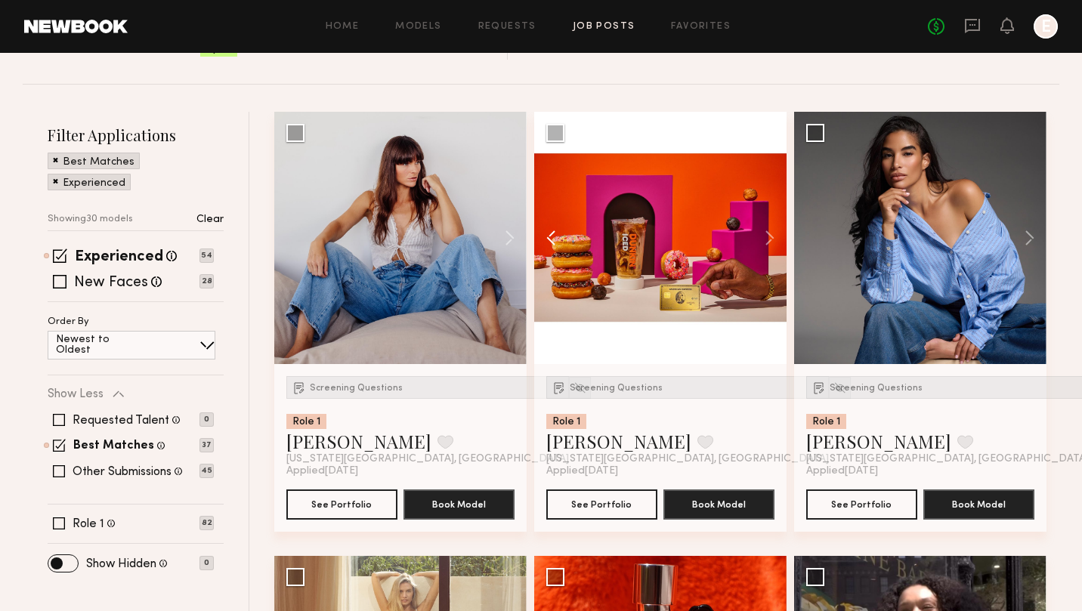
click at [551, 239] on button at bounding box center [558, 238] width 48 height 252
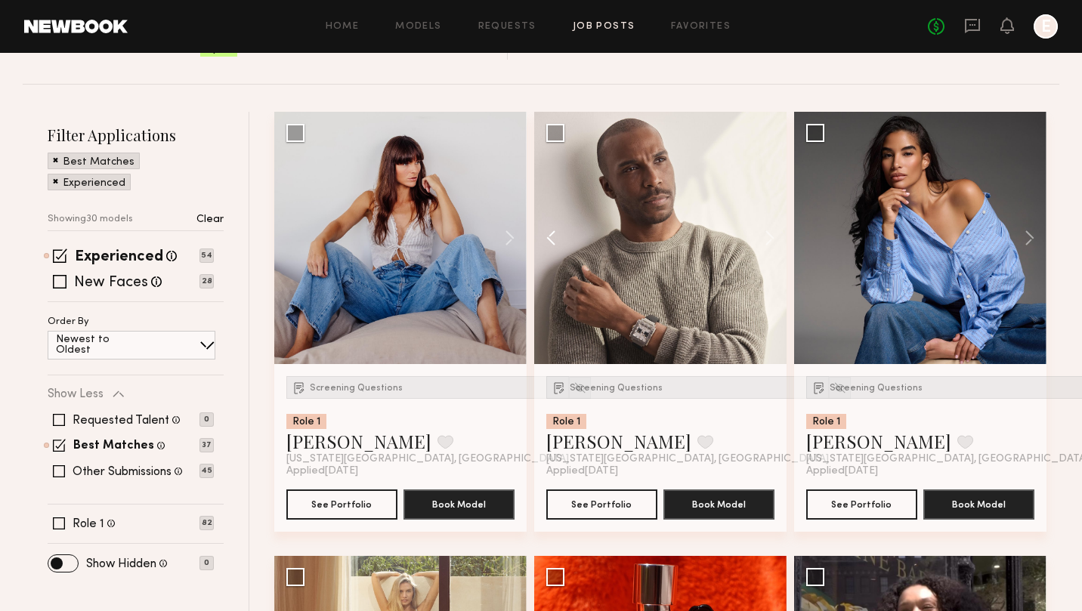
click at [551, 239] on button at bounding box center [558, 238] width 48 height 252
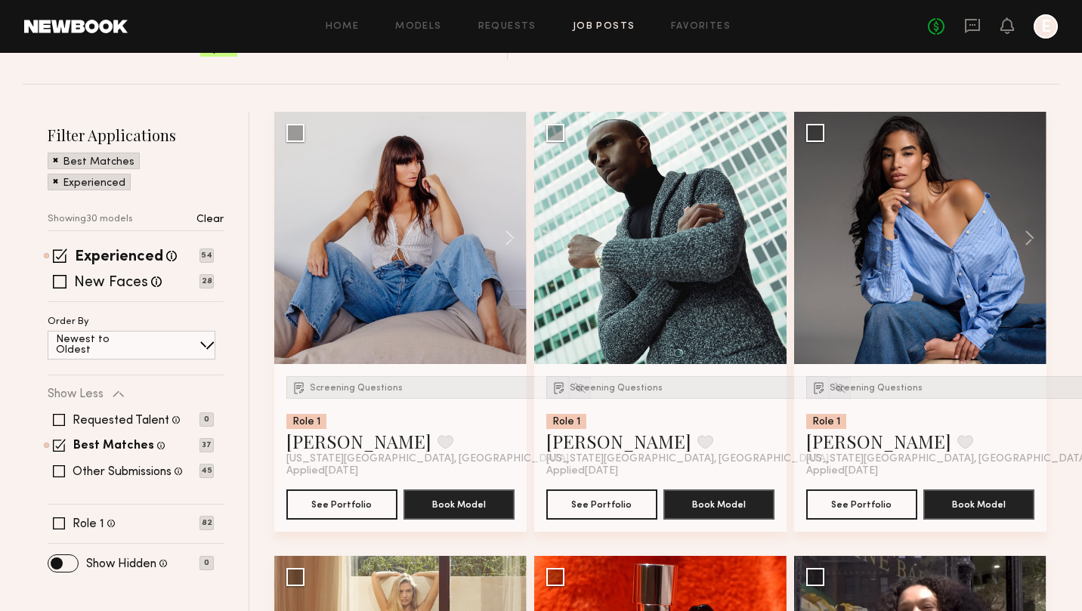
click at [551, 239] on div at bounding box center [660, 238] width 252 height 252
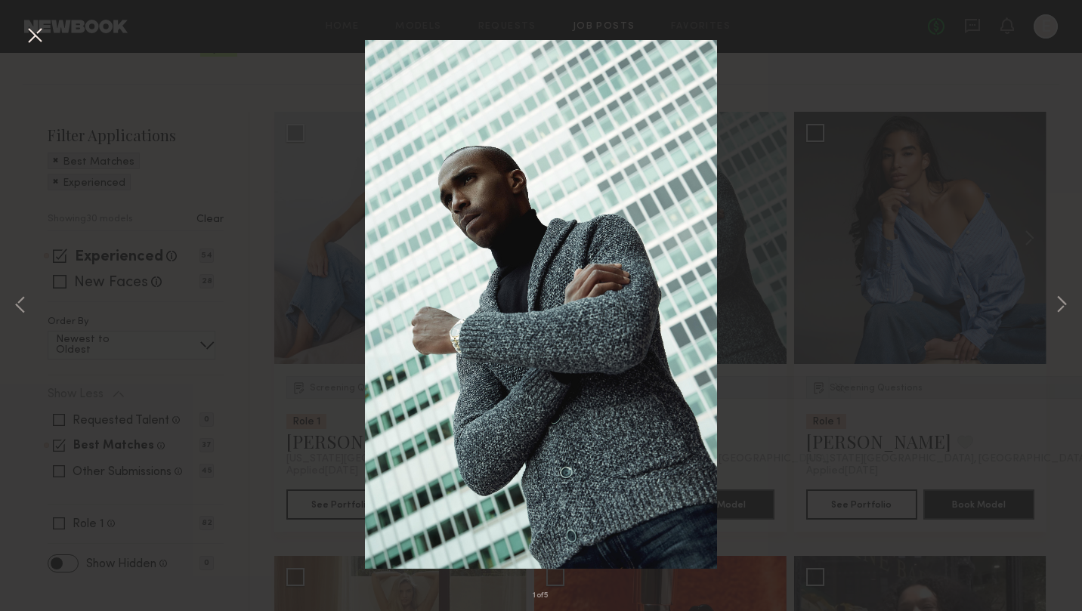
click at [36, 37] on button at bounding box center [35, 36] width 24 height 27
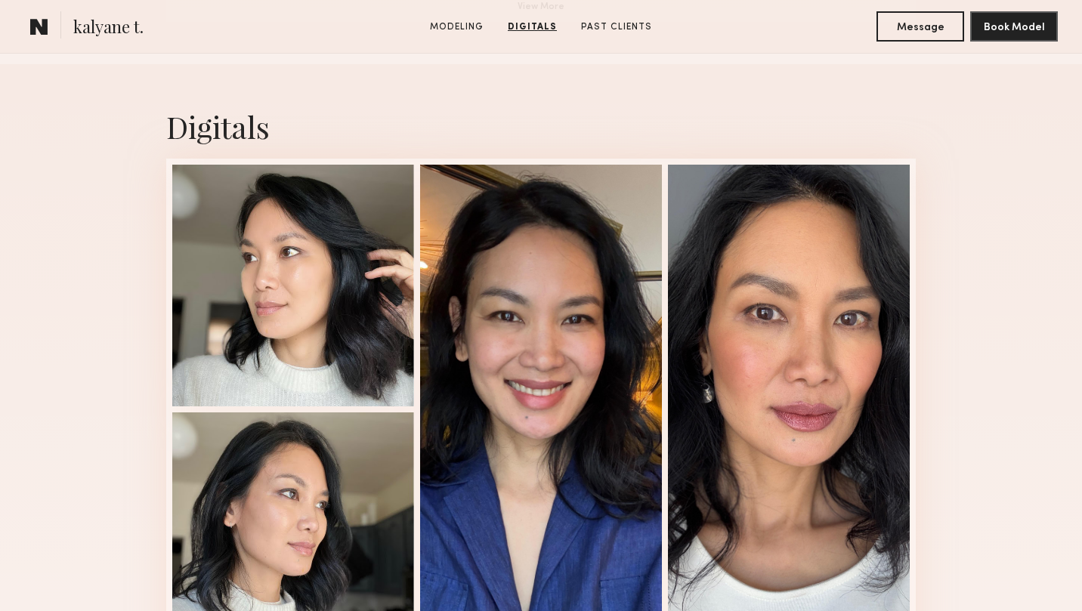
scroll to position [1457, 0]
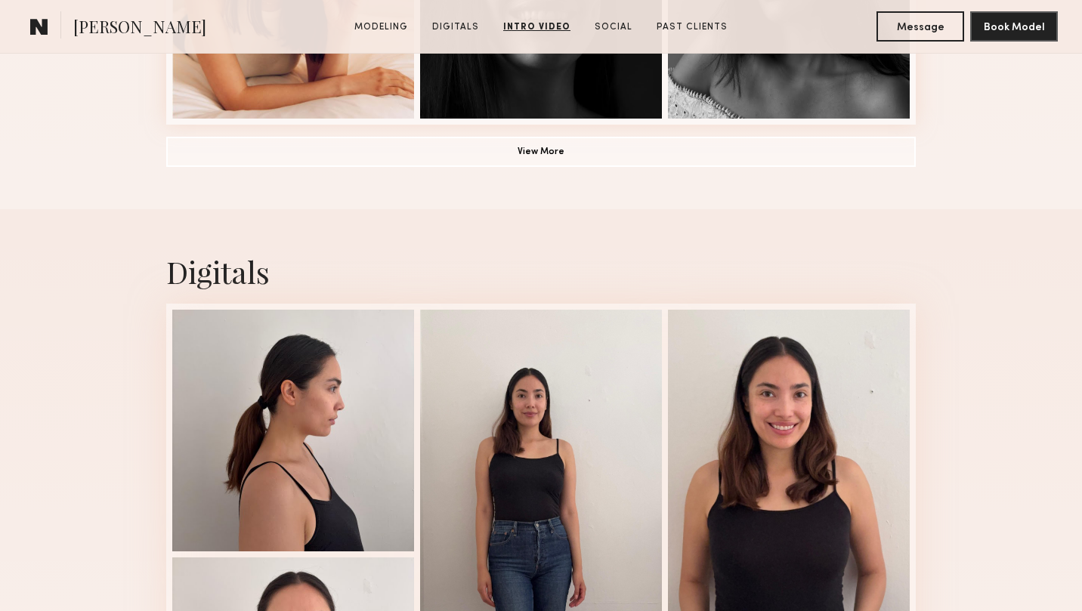
scroll to position [174, 0]
